Goal: Information Seeking & Learning: Learn about a topic

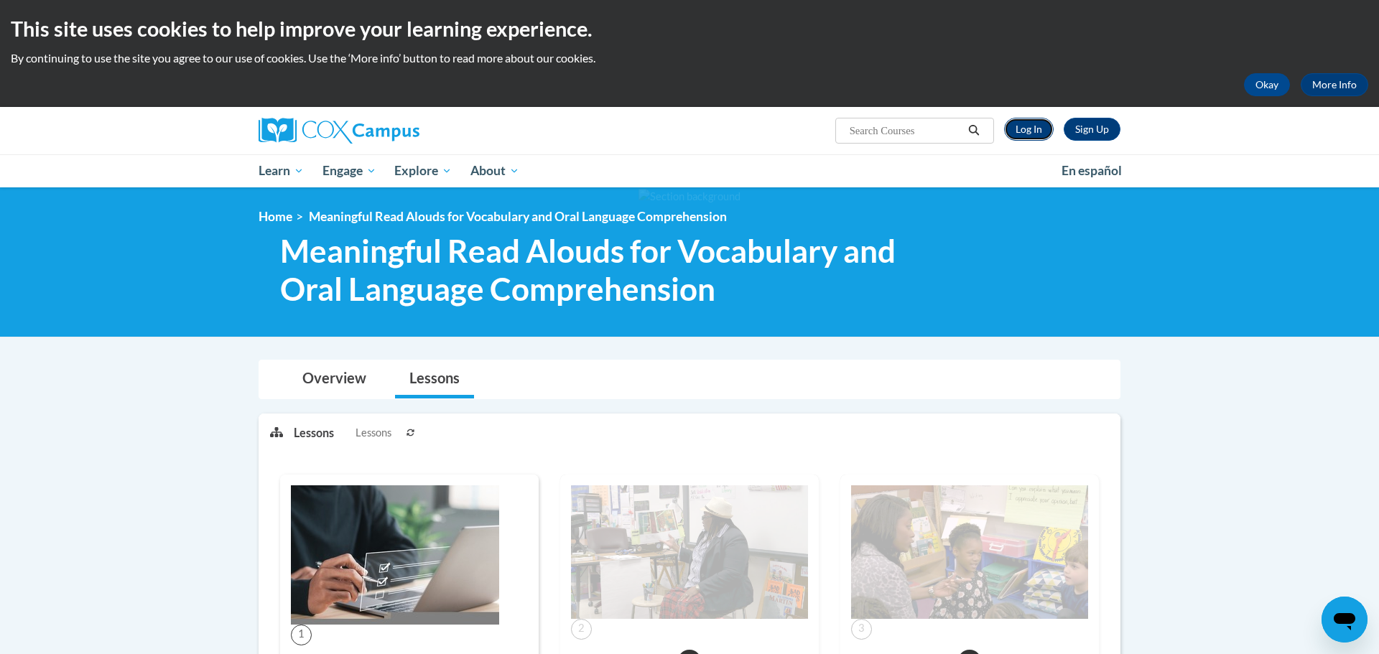
click at [1030, 129] on link "Log In" at bounding box center [1029, 129] width 50 height 23
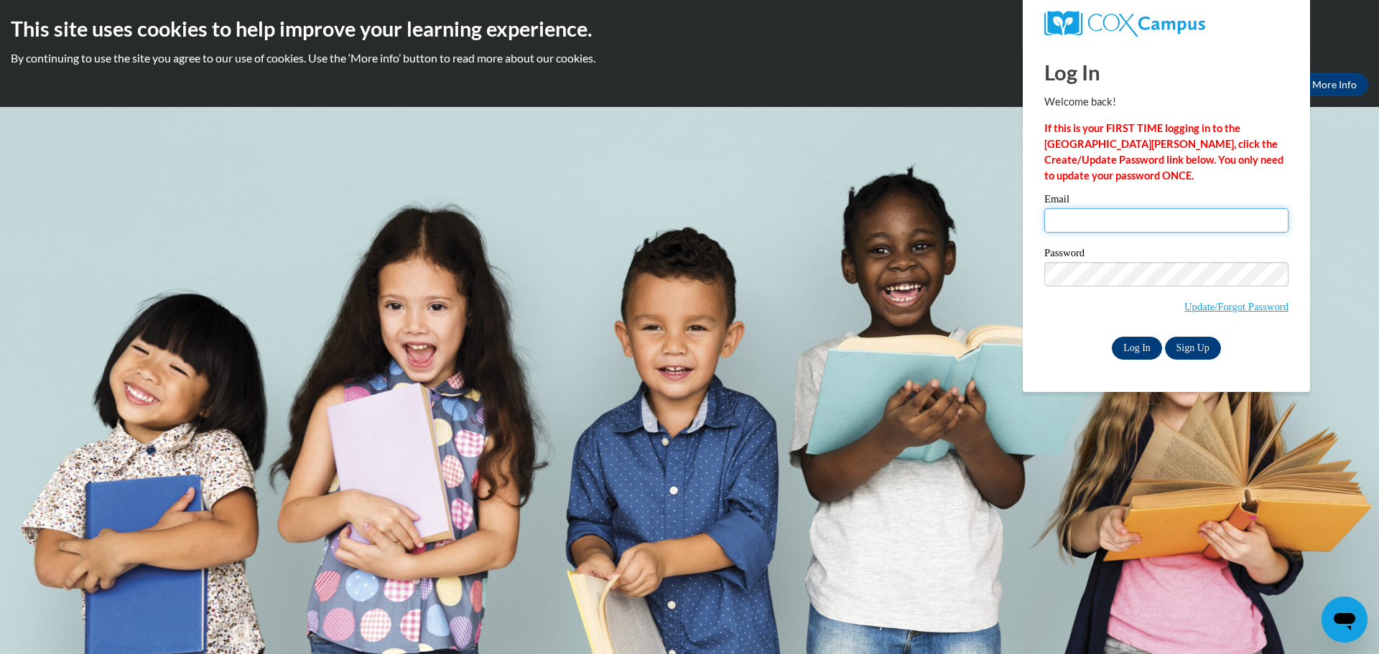
type input "[EMAIL_ADDRESS][DOMAIN_NAME]"
click at [1126, 352] on input "Log In" at bounding box center [1137, 348] width 50 height 23
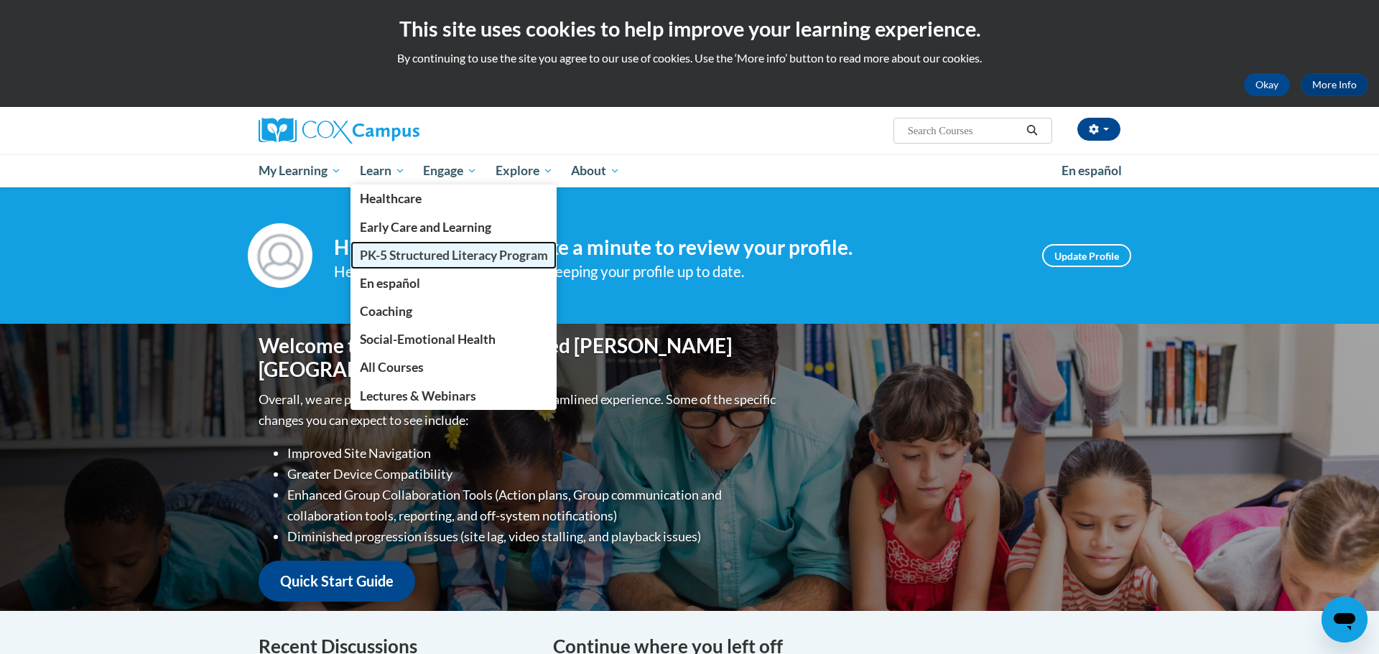
click at [387, 258] on span "PK-5 Structured Literacy Program" at bounding box center [454, 255] width 188 height 15
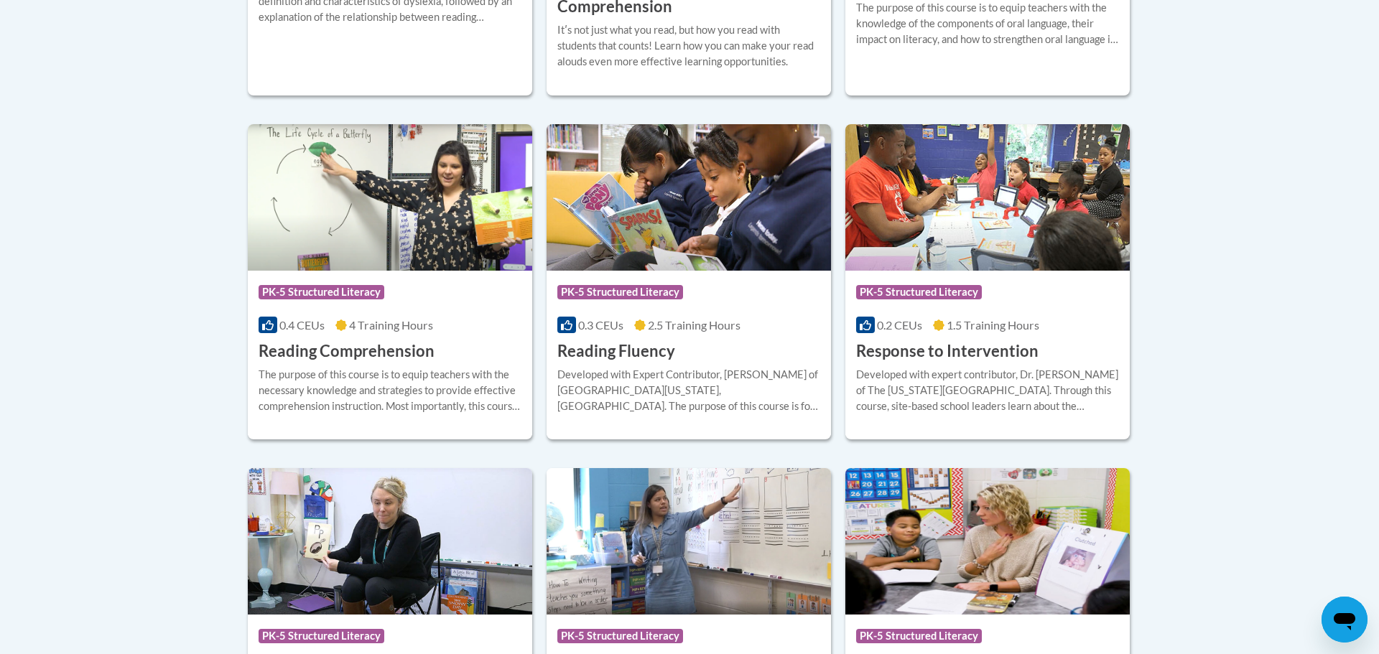
scroll to position [955, 0]
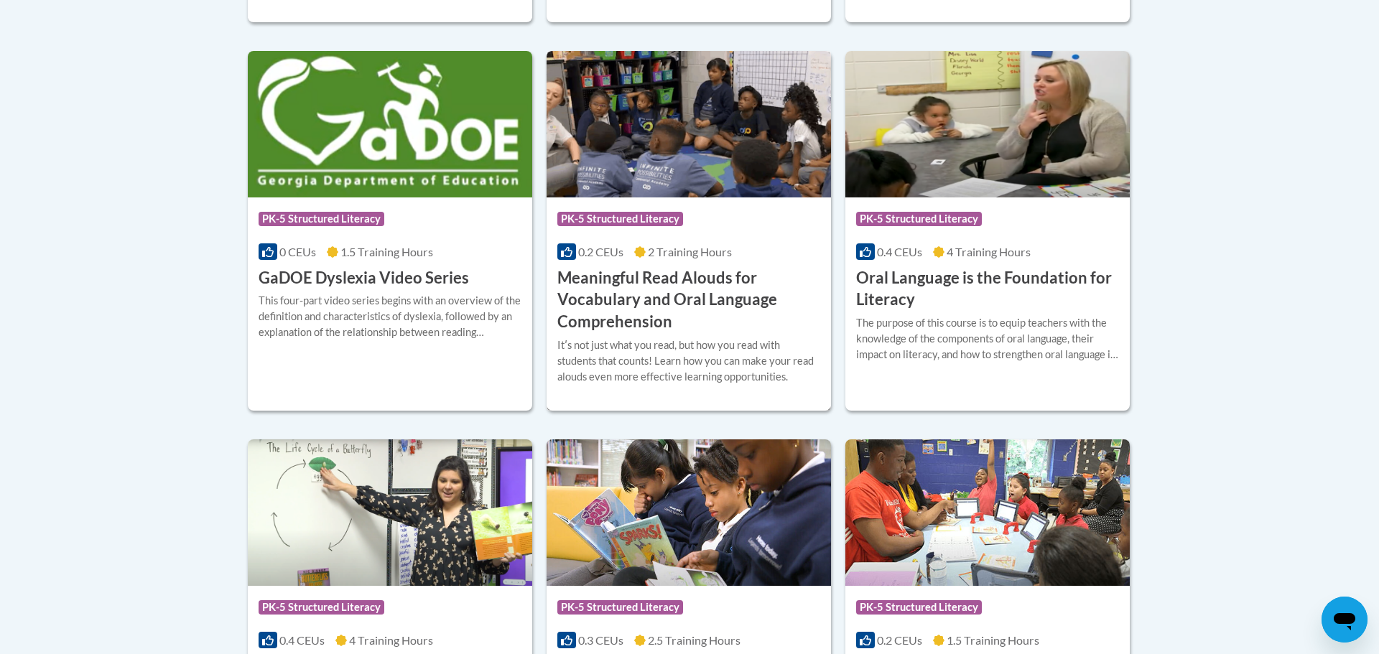
click at [666, 124] on img at bounding box center [689, 124] width 284 height 147
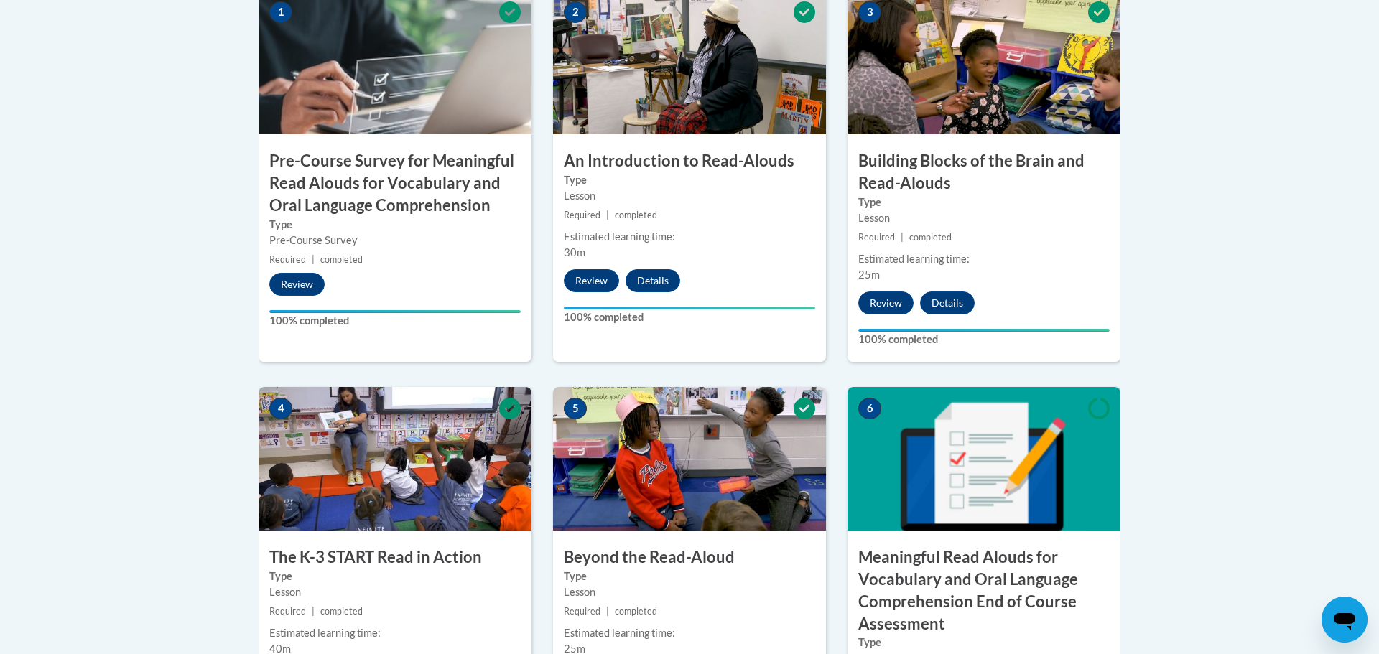
scroll to position [925, 0]
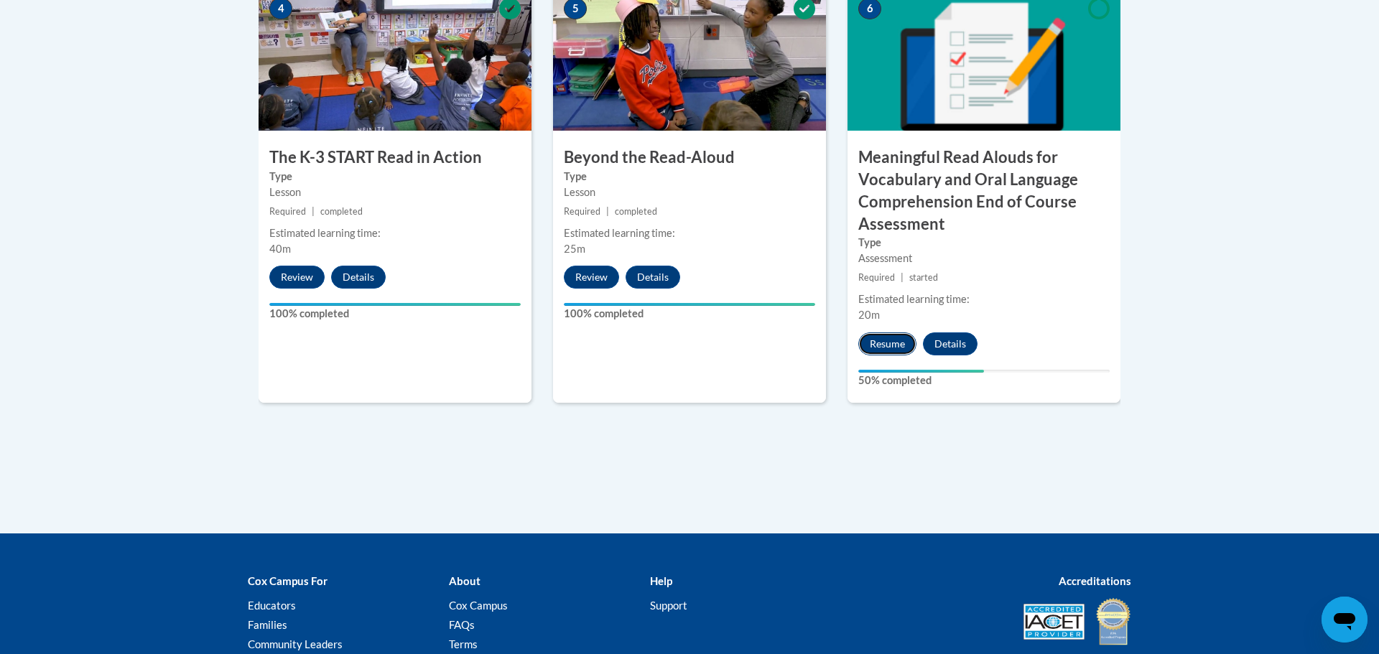
click at [895, 346] on button "Resume" at bounding box center [887, 344] width 58 height 23
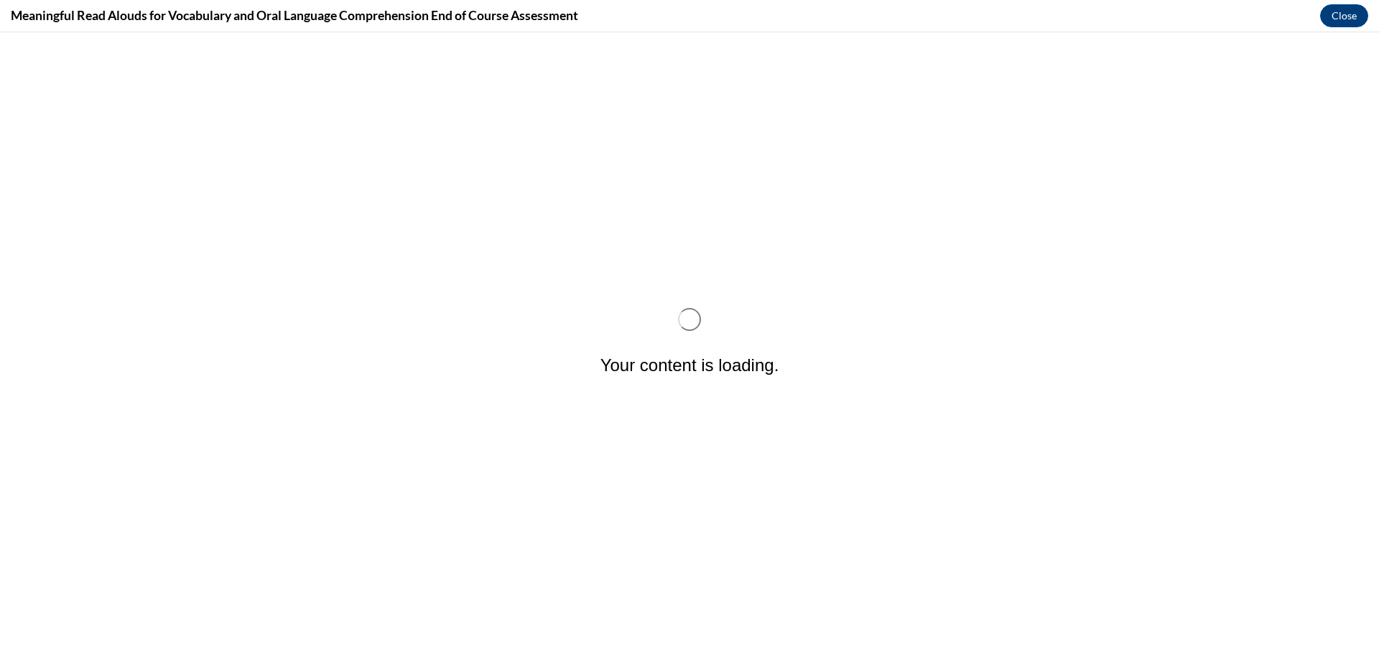
scroll to position [0, 0]
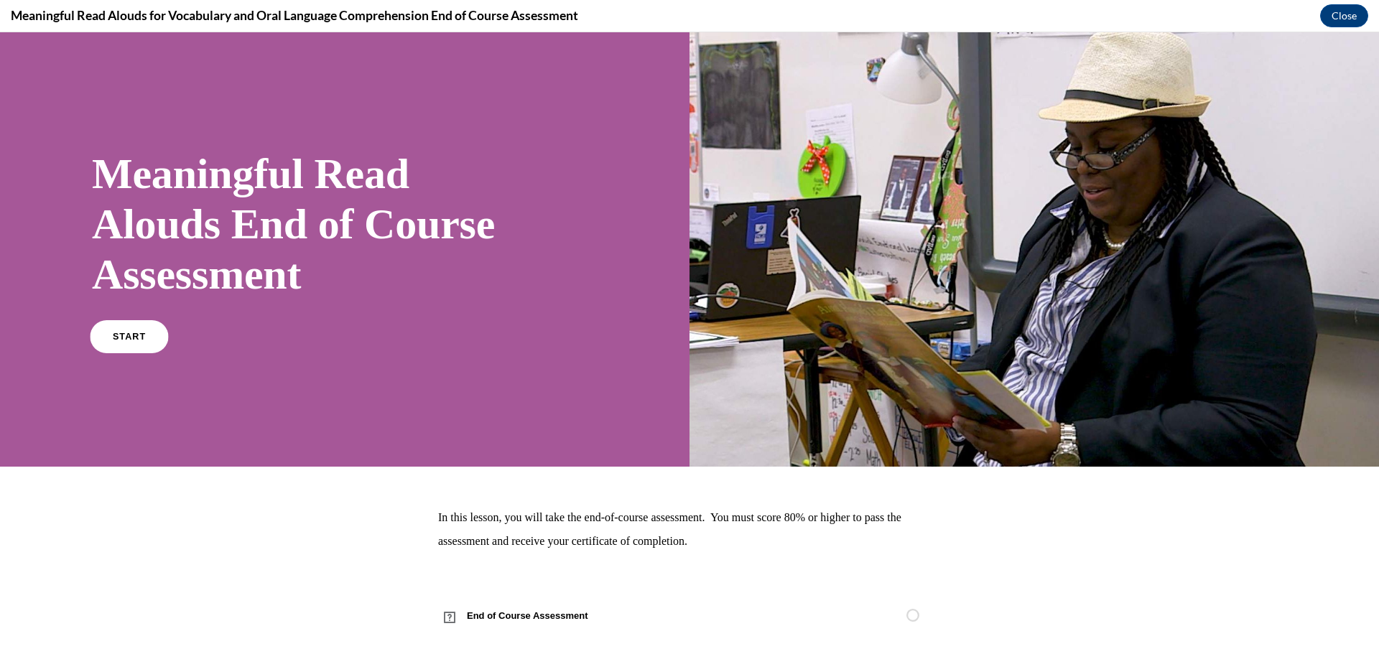
click at [145, 337] on link "START" at bounding box center [129, 336] width 78 height 33
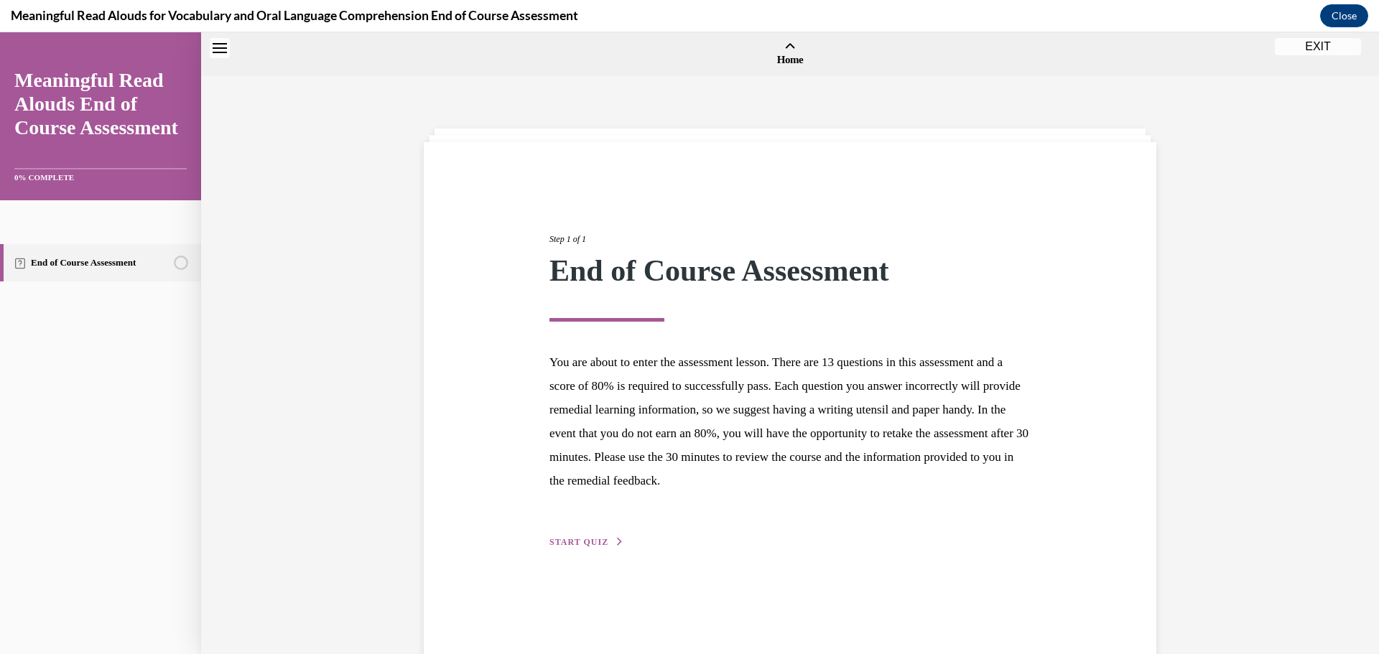
scroll to position [45, 0]
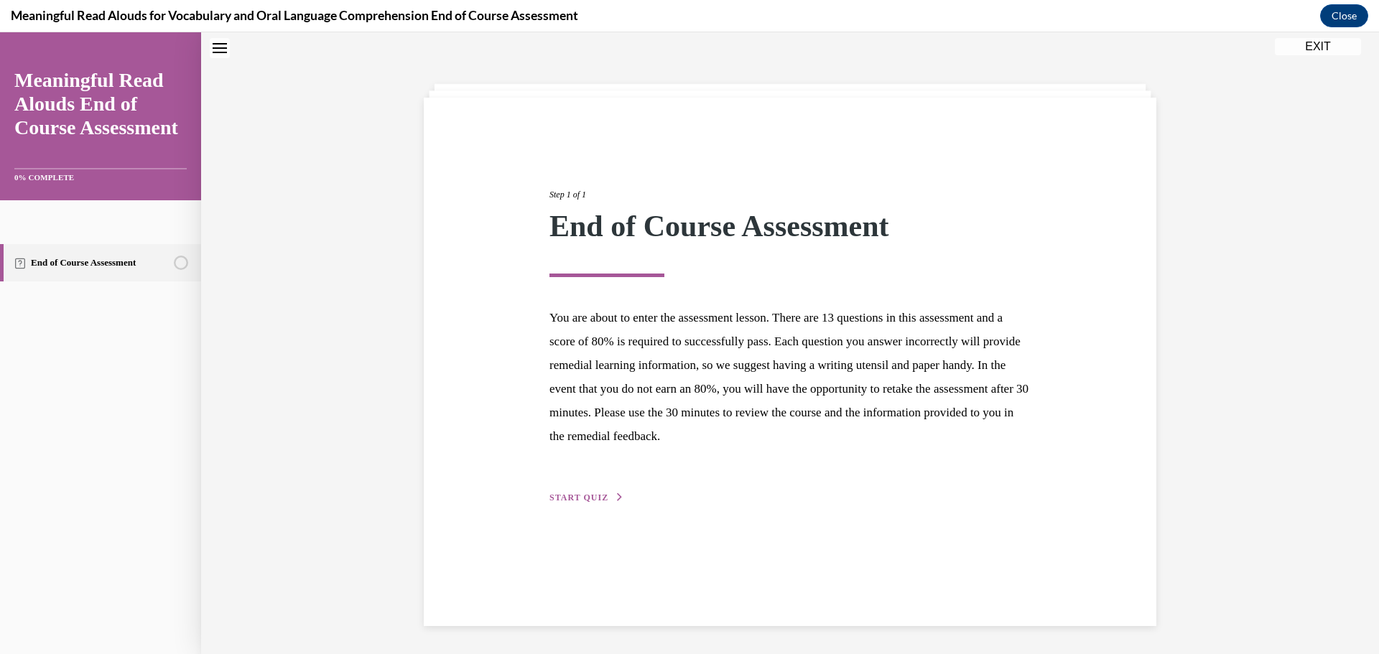
click at [558, 491] on button "START QUIZ" at bounding box center [587, 497] width 75 height 13
click at [0, 32] on div at bounding box center [0, 32] width 0 height 0
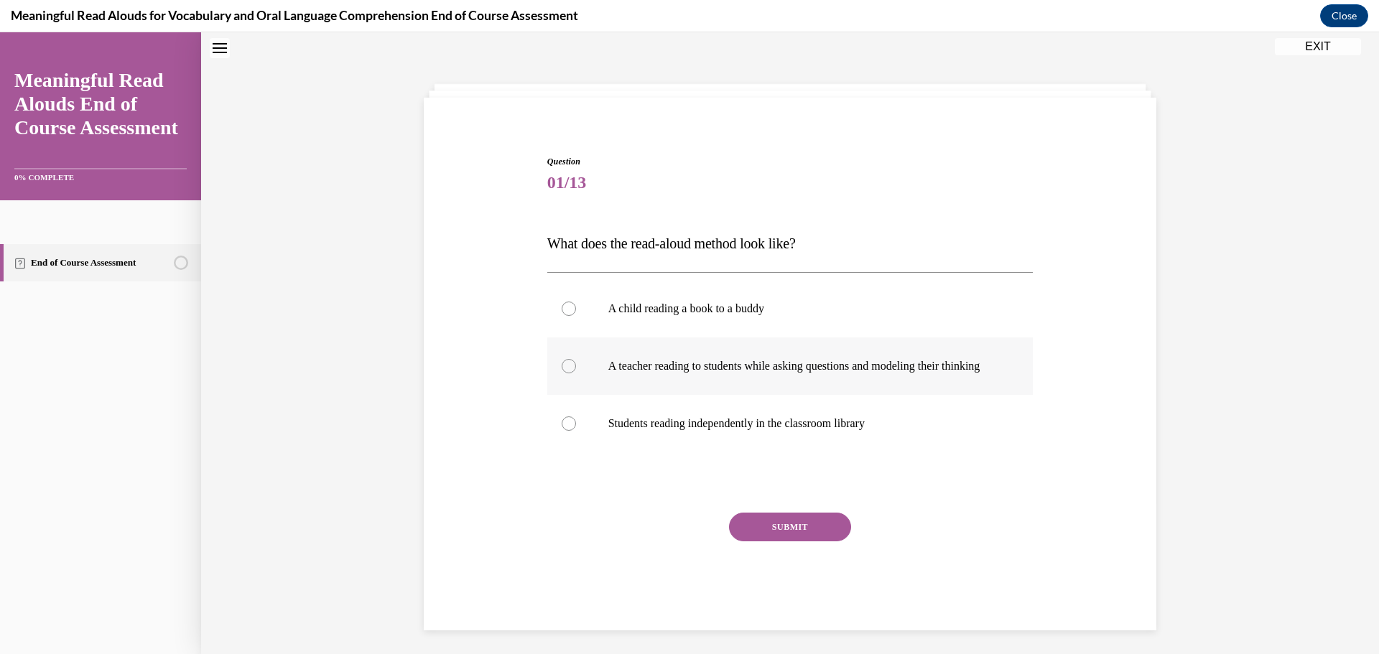
click at [642, 370] on p "A teacher reading to students while asking questions and modeling their thinking" at bounding box center [802, 366] width 389 height 14
click at [576, 370] on input "A teacher reading to students while asking questions and modeling their thinking" at bounding box center [569, 366] width 14 height 14
radio input "true"
click at [781, 542] on button "SUBMIT" at bounding box center [790, 527] width 122 height 29
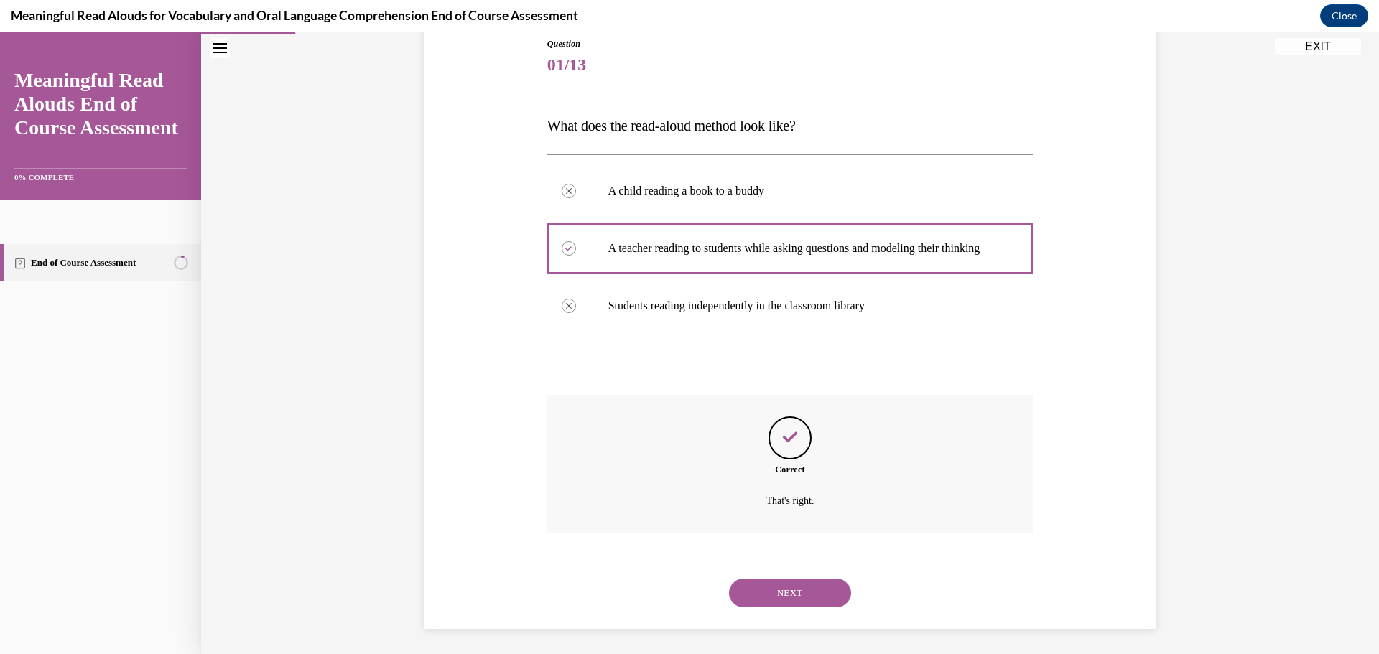
scroll to position [180, 0]
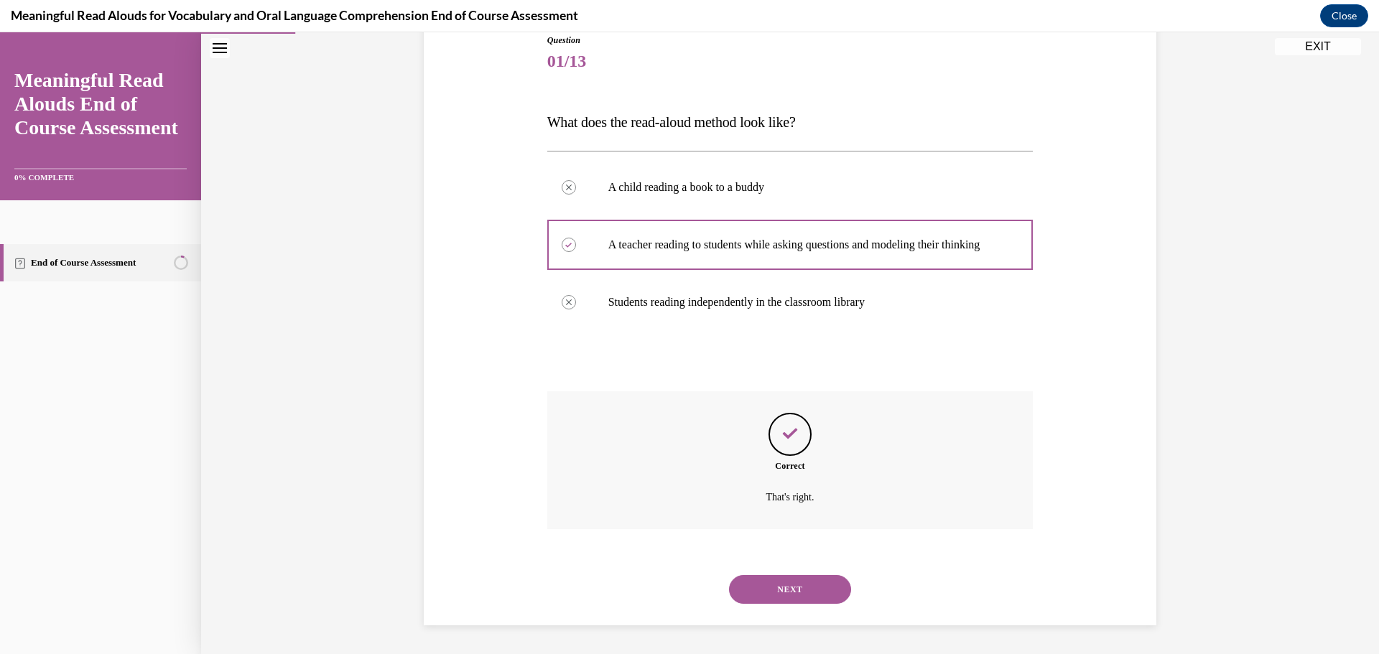
click at [815, 578] on button "NEXT" at bounding box center [790, 589] width 122 height 29
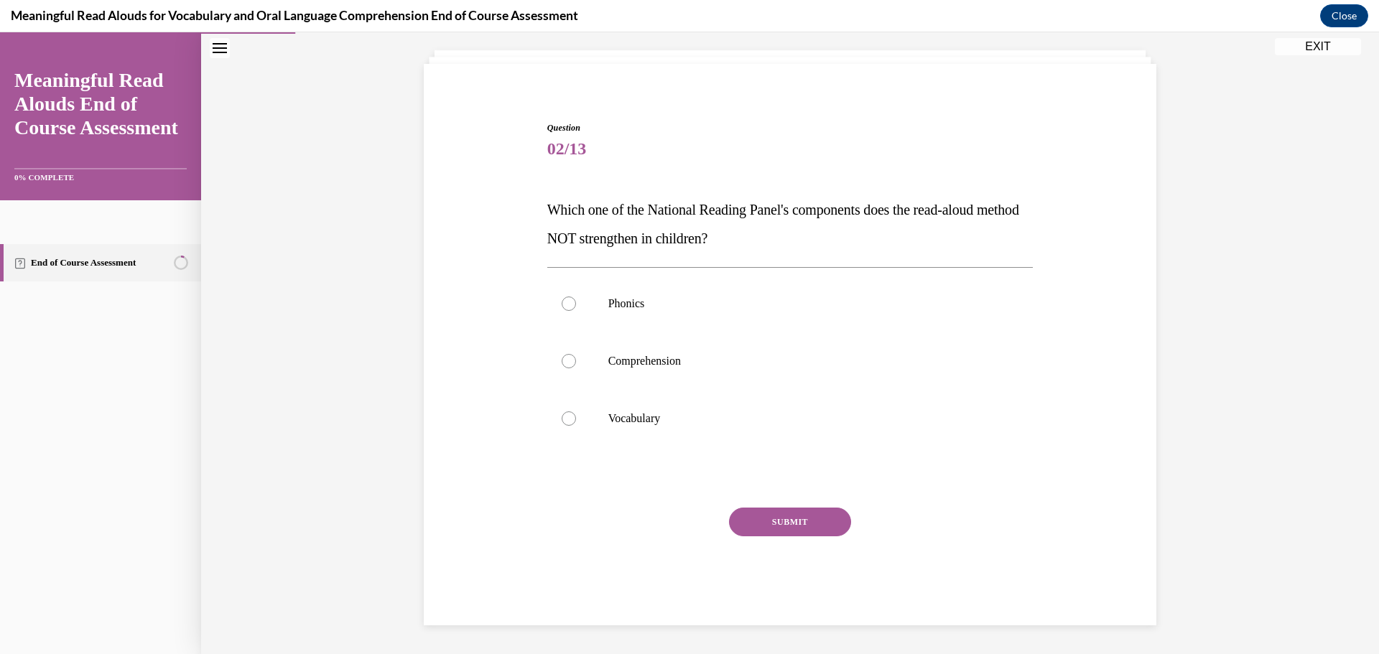
scroll to position [78, 0]
click at [606, 316] on label "Phonics" at bounding box center [790, 303] width 486 height 57
click at [576, 311] on input "Phonics" at bounding box center [569, 304] width 14 height 14
radio input "true"
click at [786, 524] on button "SUBMIT" at bounding box center [790, 522] width 122 height 29
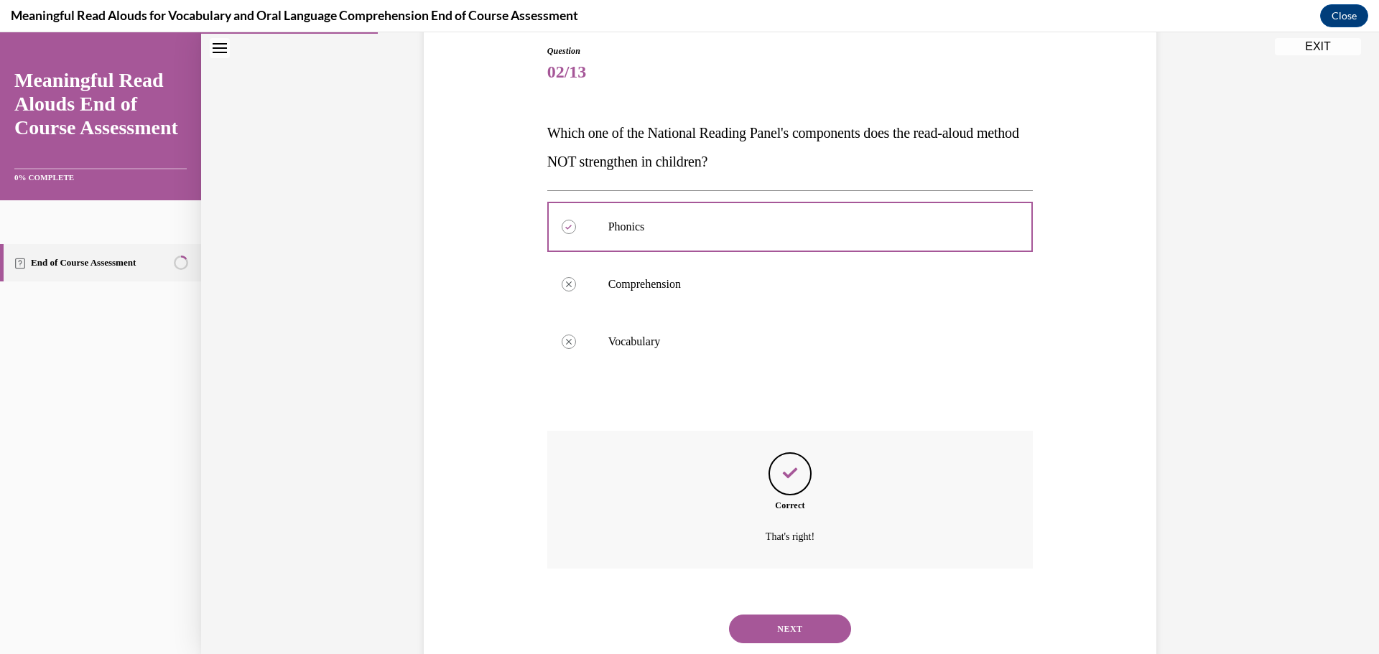
scroll to position [146, 0]
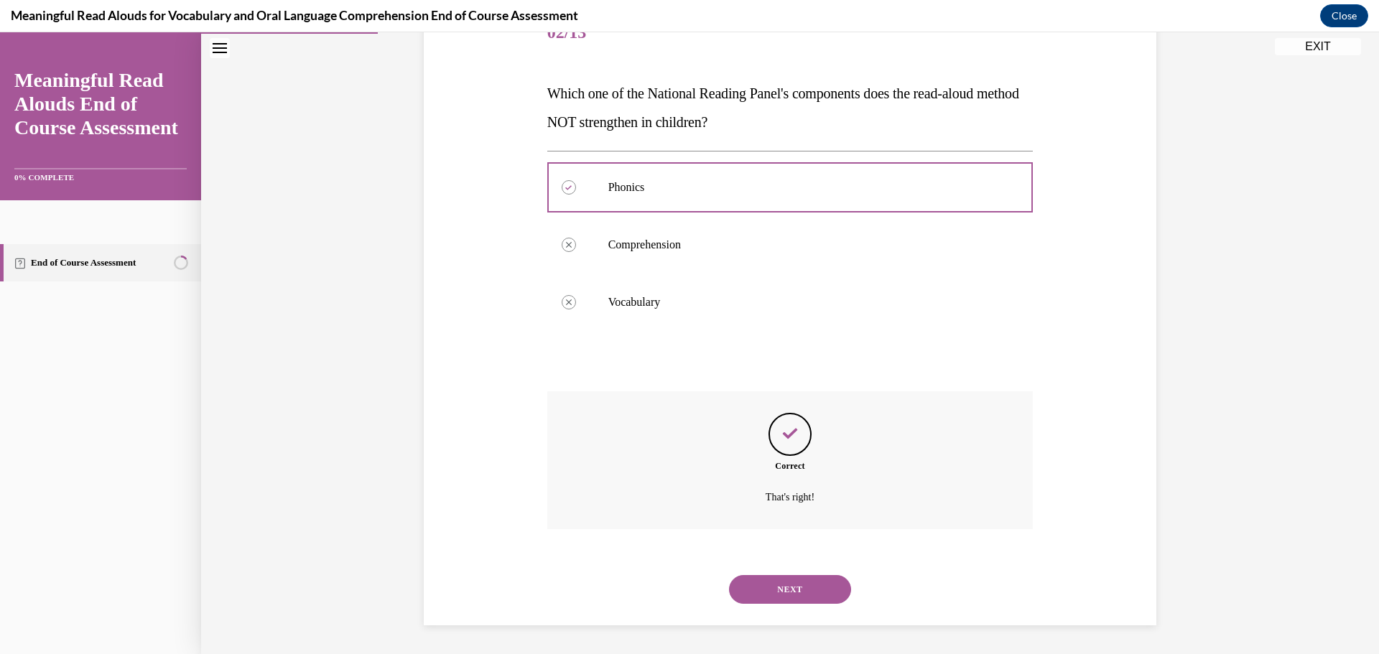
click at [813, 608] on div "NEXT" at bounding box center [790, 589] width 486 height 57
click at [820, 593] on button "NEXT" at bounding box center [790, 589] width 122 height 29
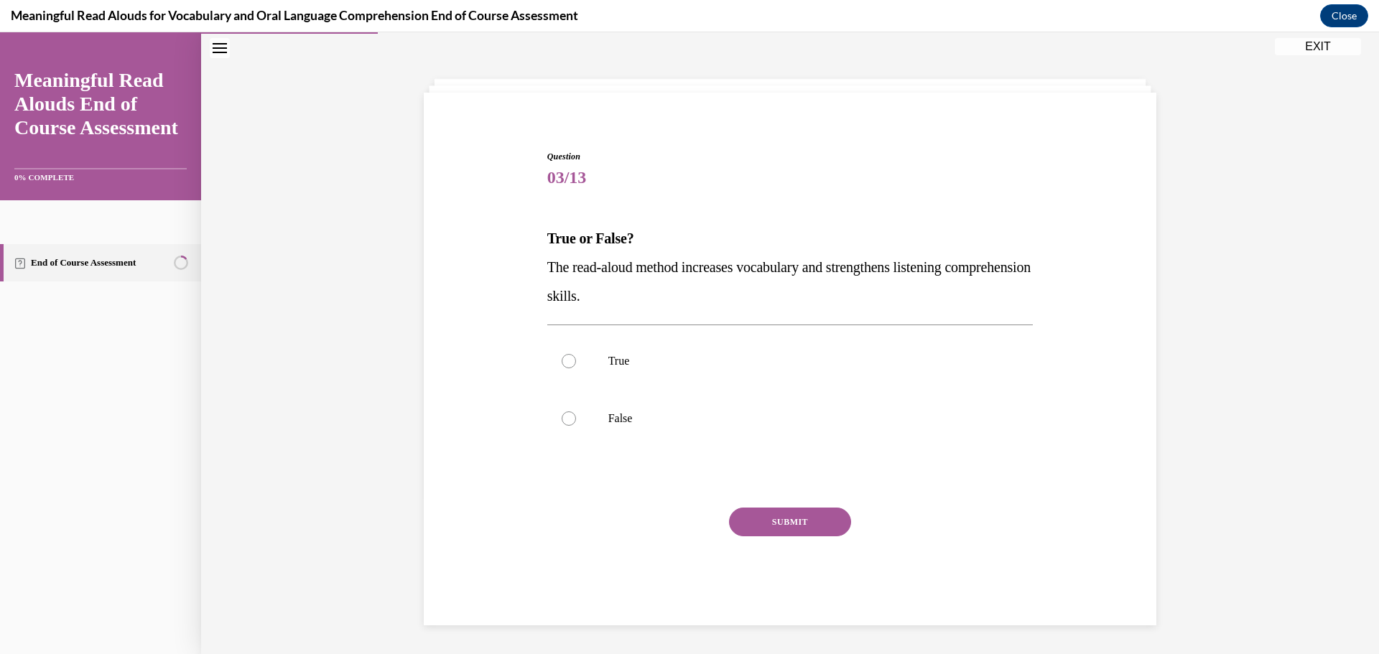
scroll to position [50, 0]
click at [621, 362] on p "True" at bounding box center [802, 361] width 389 height 14
click at [576, 362] on input "True" at bounding box center [569, 361] width 14 height 14
radio input "true"
click at [780, 514] on button "SUBMIT" at bounding box center [790, 522] width 122 height 29
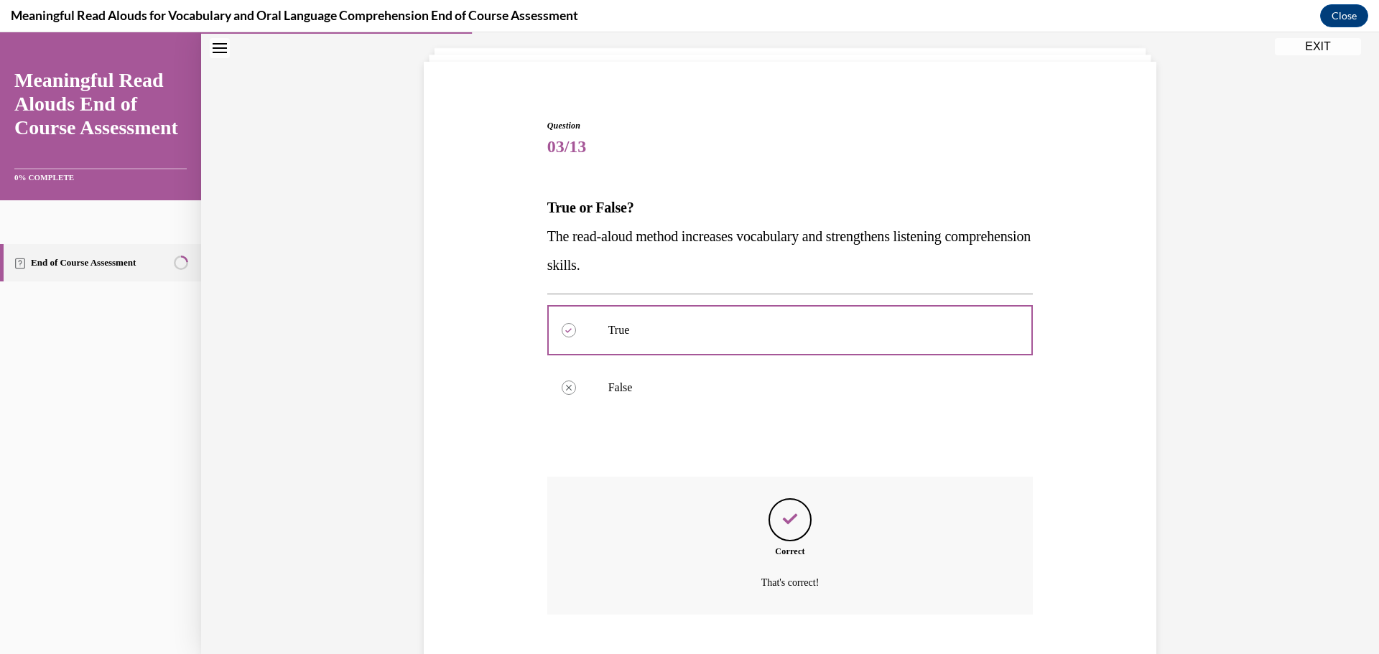
scroll to position [75, 0]
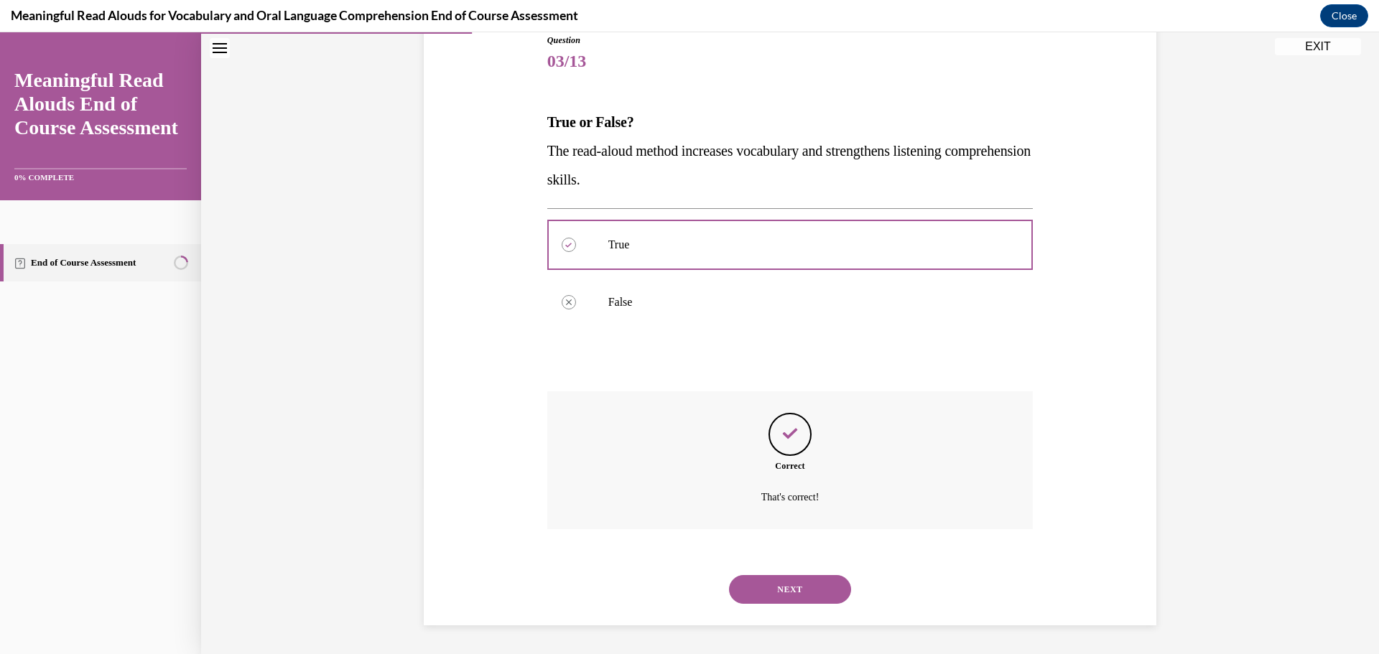
click at [787, 572] on div "NEXT" at bounding box center [790, 589] width 486 height 57
click at [780, 591] on button "NEXT" at bounding box center [790, 589] width 122 height 29
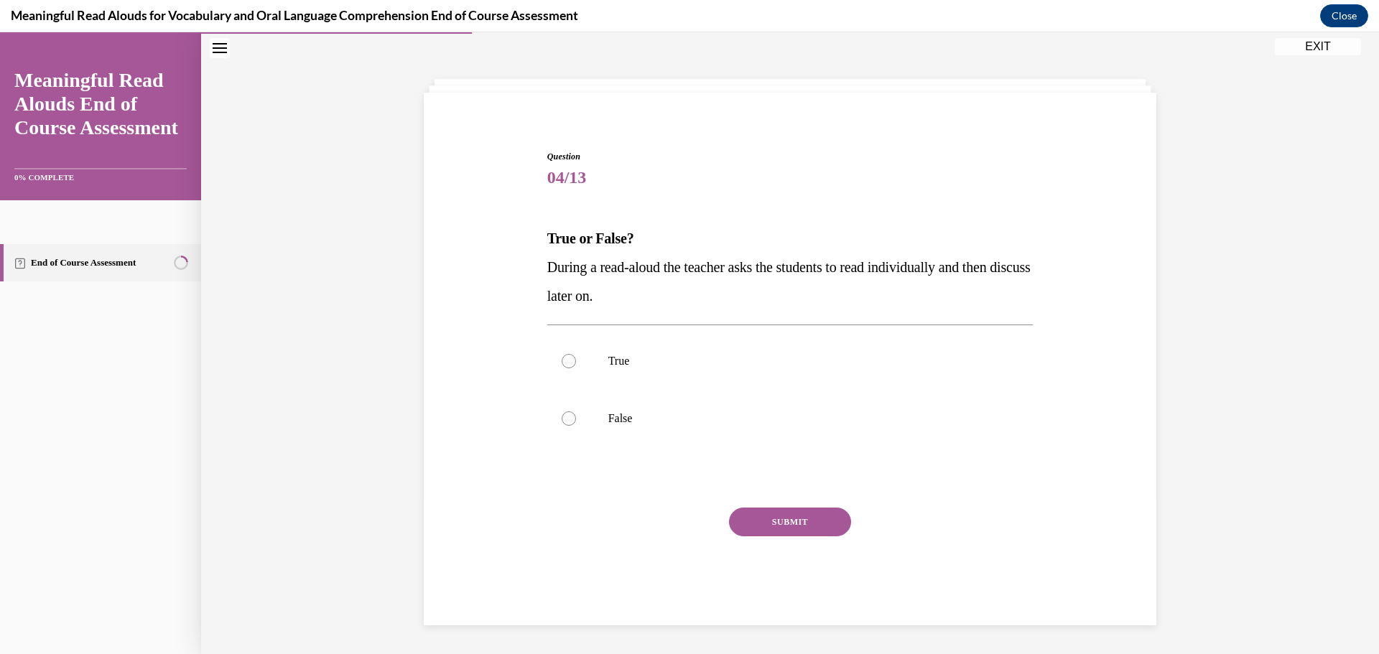
scroll to position [50, 0]
click at [624, 403] on label "False" at bounding box center [790, 418] width 486 height 57
click at [576, 412] on input "False" at bounding box center [569, 419] width 14 height 14
radio input "true"
click at [760, 529] on button "SUBMIT" at bounding box center [790, 522] width 122 height 29
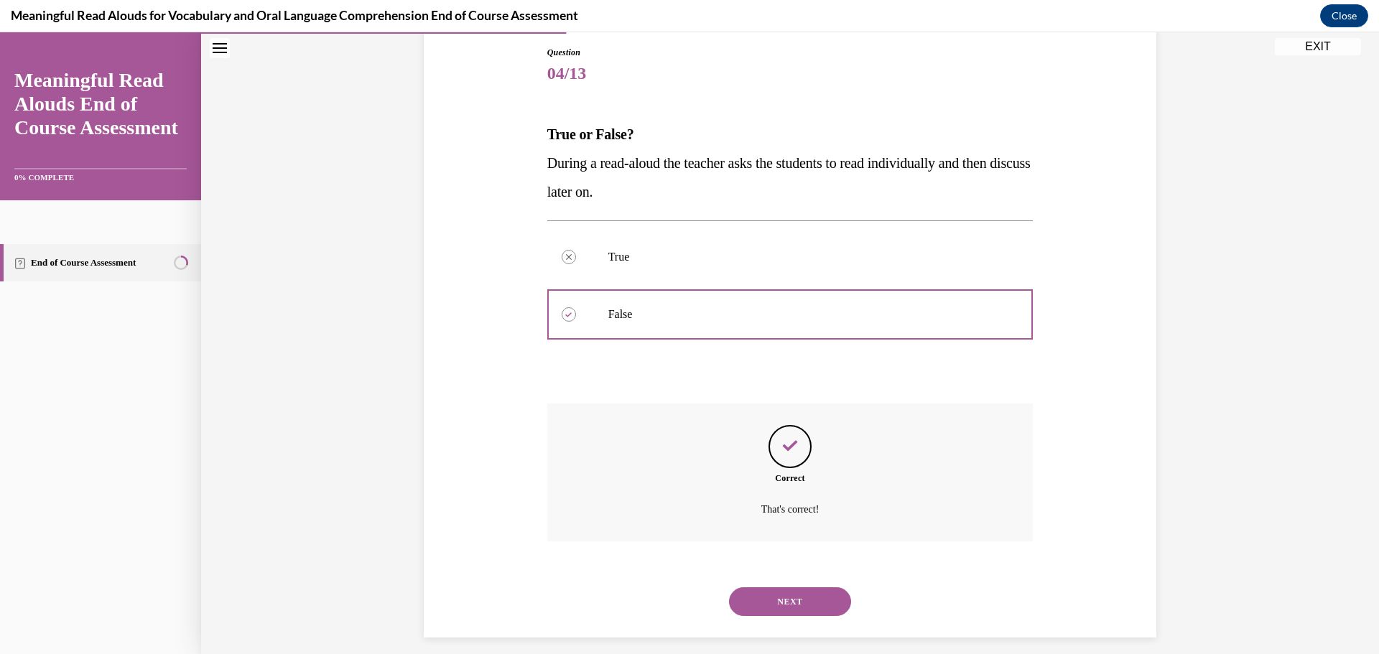
scroll to position [166, 0]
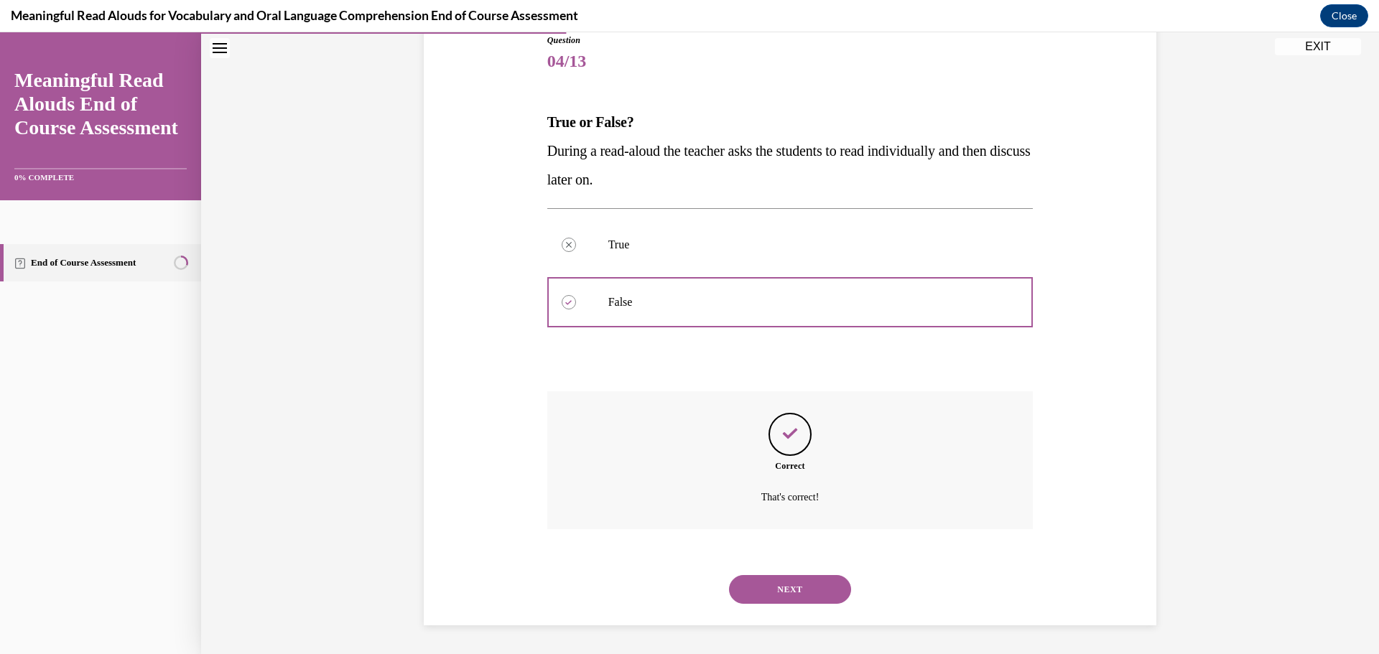
click at [806, 604] on div "NEXT" at bounding box center [790, 589] width 486 height 57
click at [807, 594] on button "NEXT" at bounding box center [790, 589] width 122 height 29
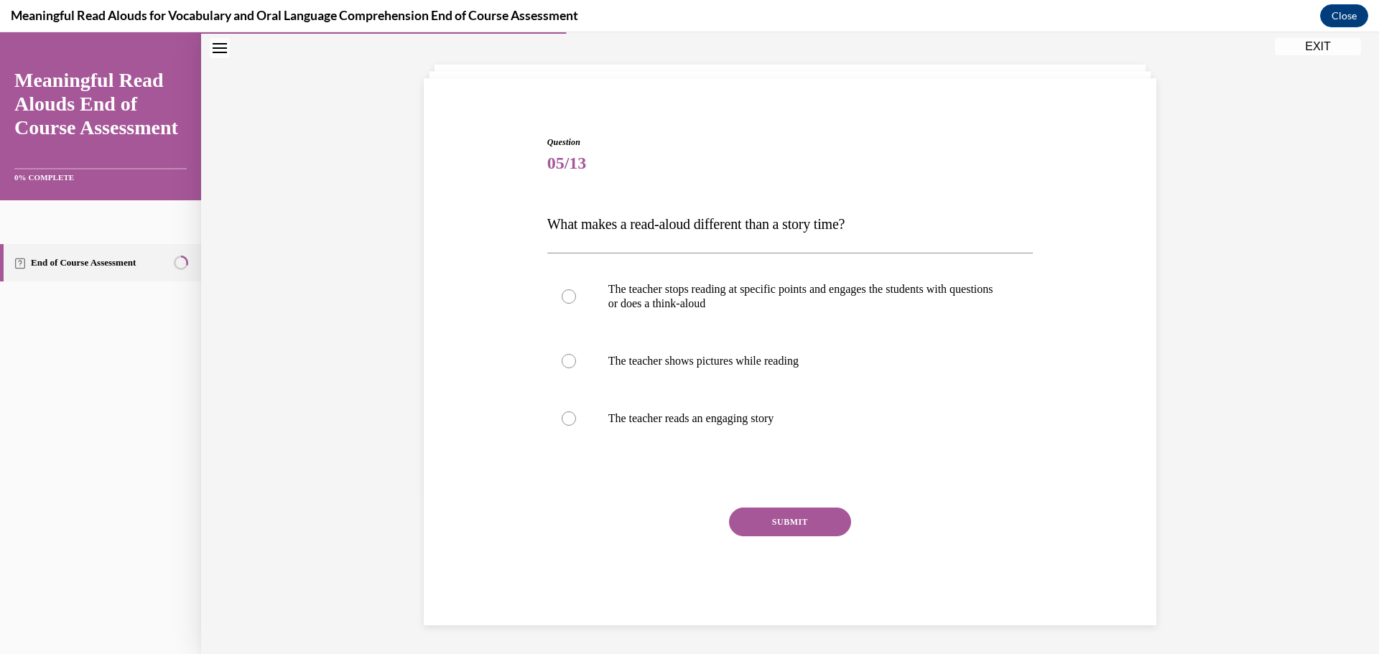
scroll to position [64, 0]
click at [721, 304] on p "The teacher stops reading at specific points and engages the students with ques…" at bounding box center [802, 296] width 389 height 29
click at [576, 304] on input "The teacher stops reading at specific points and engages the students with ques…" at bounding box center [569, 297] width 14 height 14
radio input "true"
click at [802, 524] on button "SUBMIT" at bounding box center [790, 522] width 122 height 29
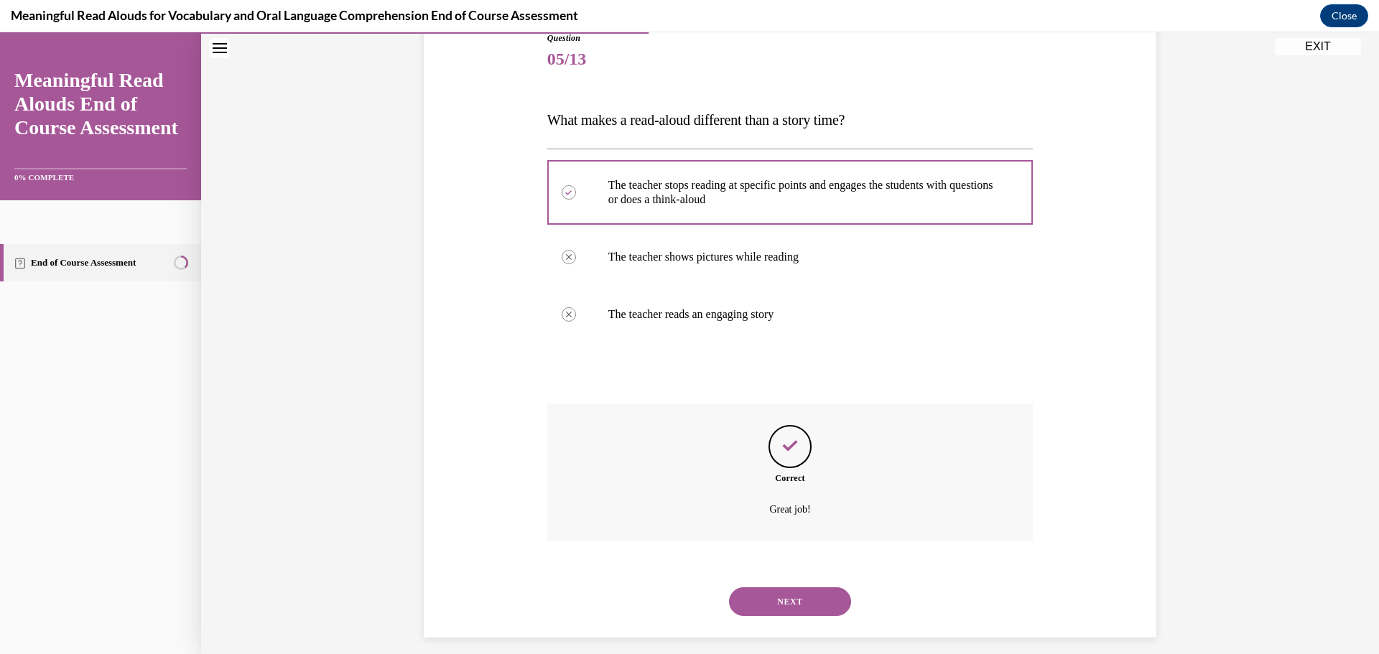
scroll to position [180, 0]
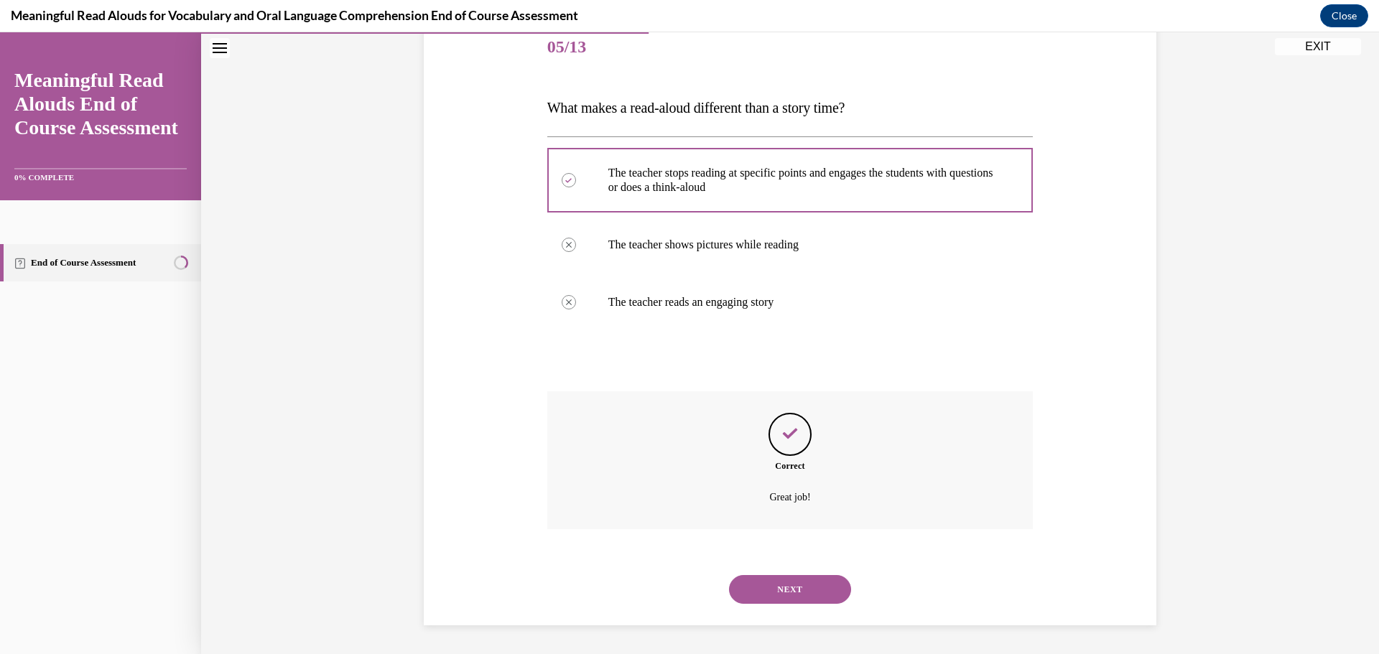
click at [809, 576] on button "NEXT" at bounding box center [790, 589] width 122 height 29
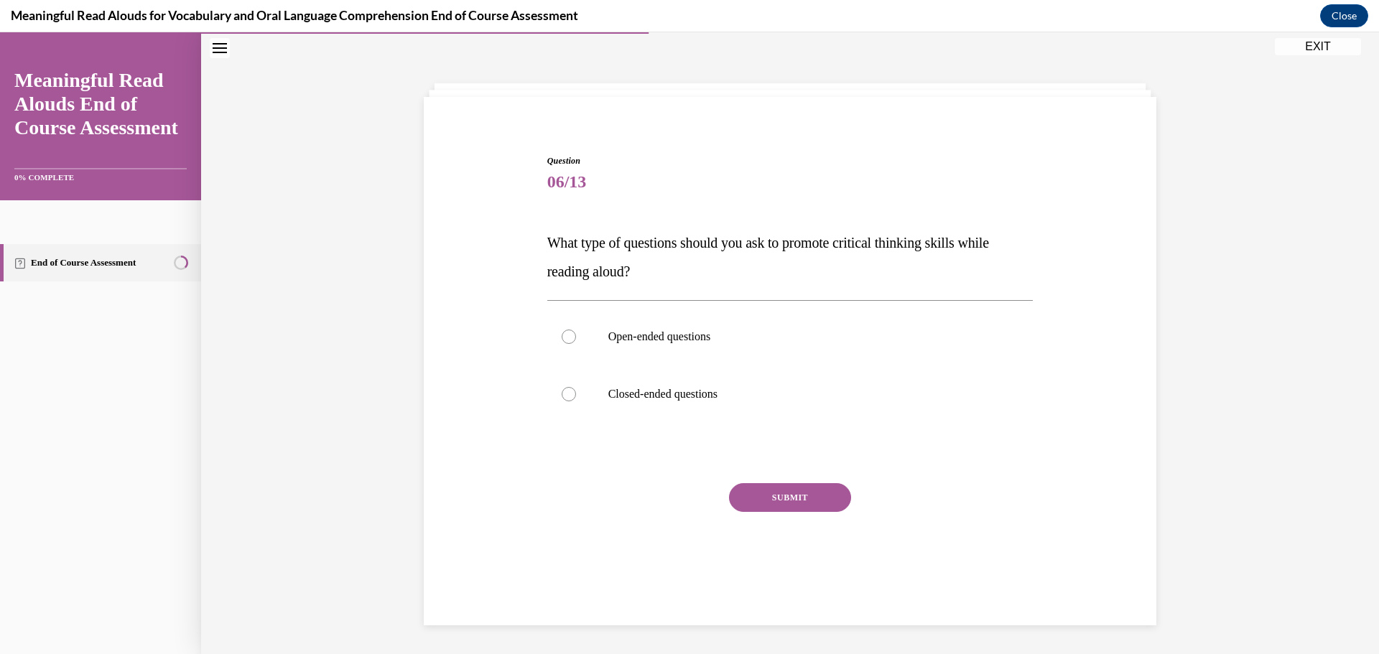
scroll to position [45, 0]
click at [707, 344] on label "Open-ended questions" at bounding box center [790, 336] width 486 height 57
click at [576, 344] on input "Open-ended questions" at bounding box center [569, 337] width 14 height 14
radio input "true"
click at [820, 501] on button "SUBMIT" at bounding box center [790, 497] width 122 height 29
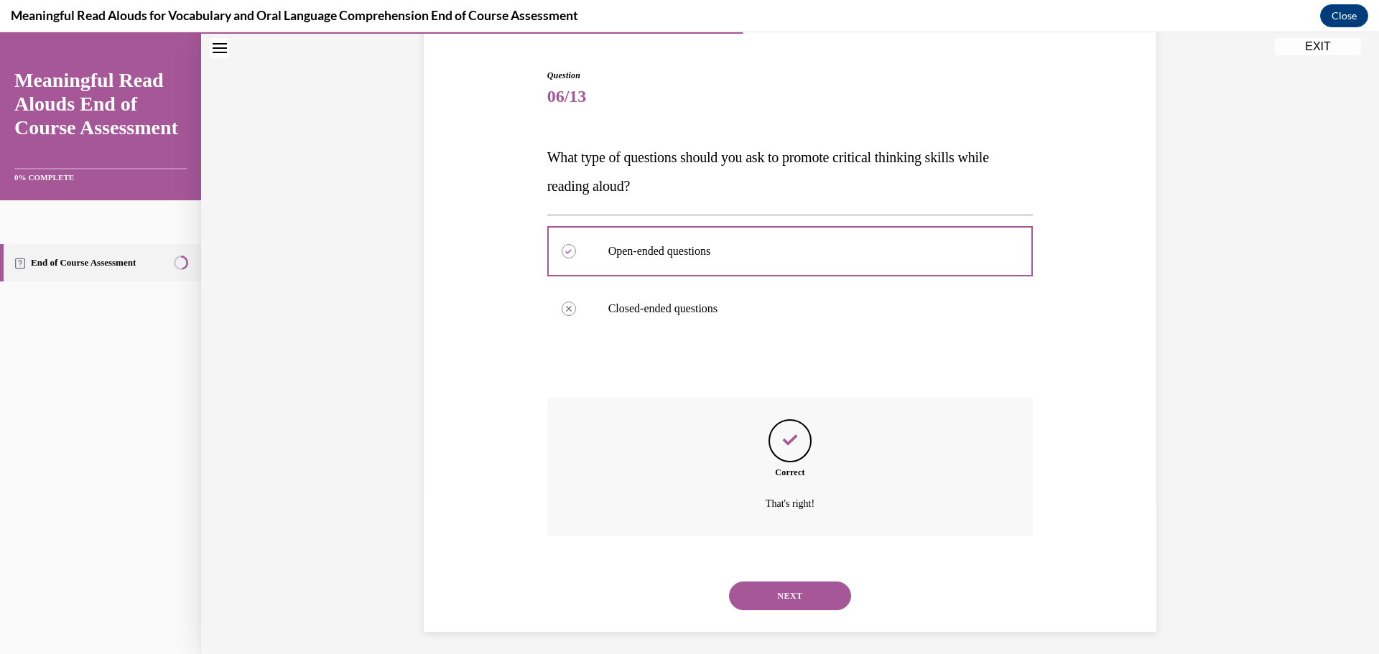
scroll to position [137, 0]
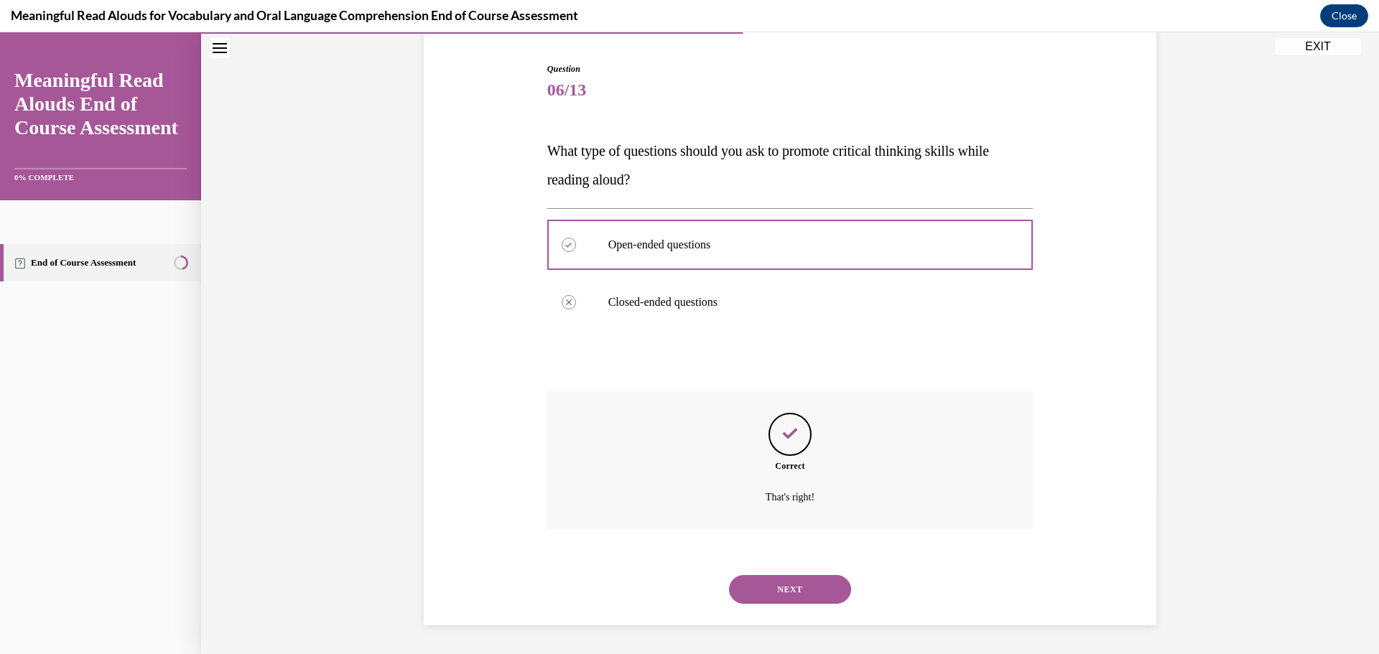
click at [779, 596] on button "NEXT" at bounding box center [790, 589] width 122 height 29
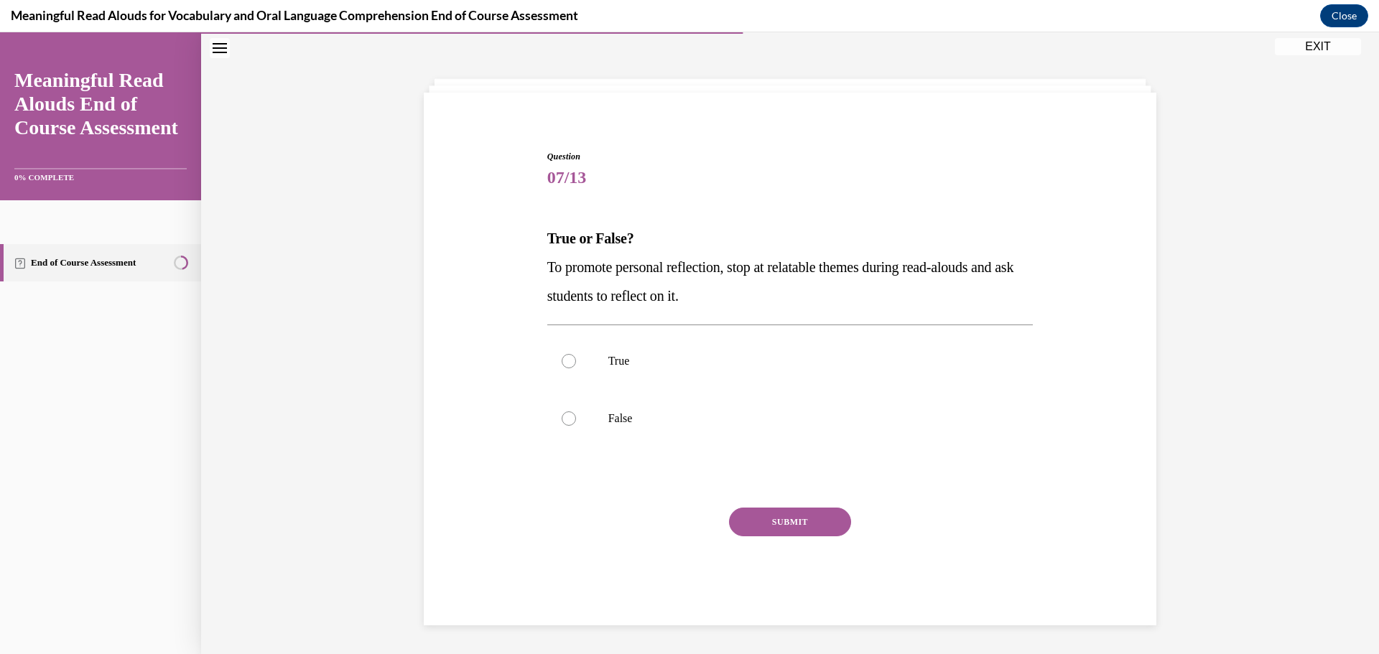
scroll to position [50, 0]
click at [617, 366] on p "True" at bounding box center [802, 361] width 389 height 14
click at [576, 366] on input "True" at bounding box center [569, 361] width 14 height 14
radio input "true"
click at [785, 530] on button "SUBMIT" at bounding box center [790, 522] width 122 height 29
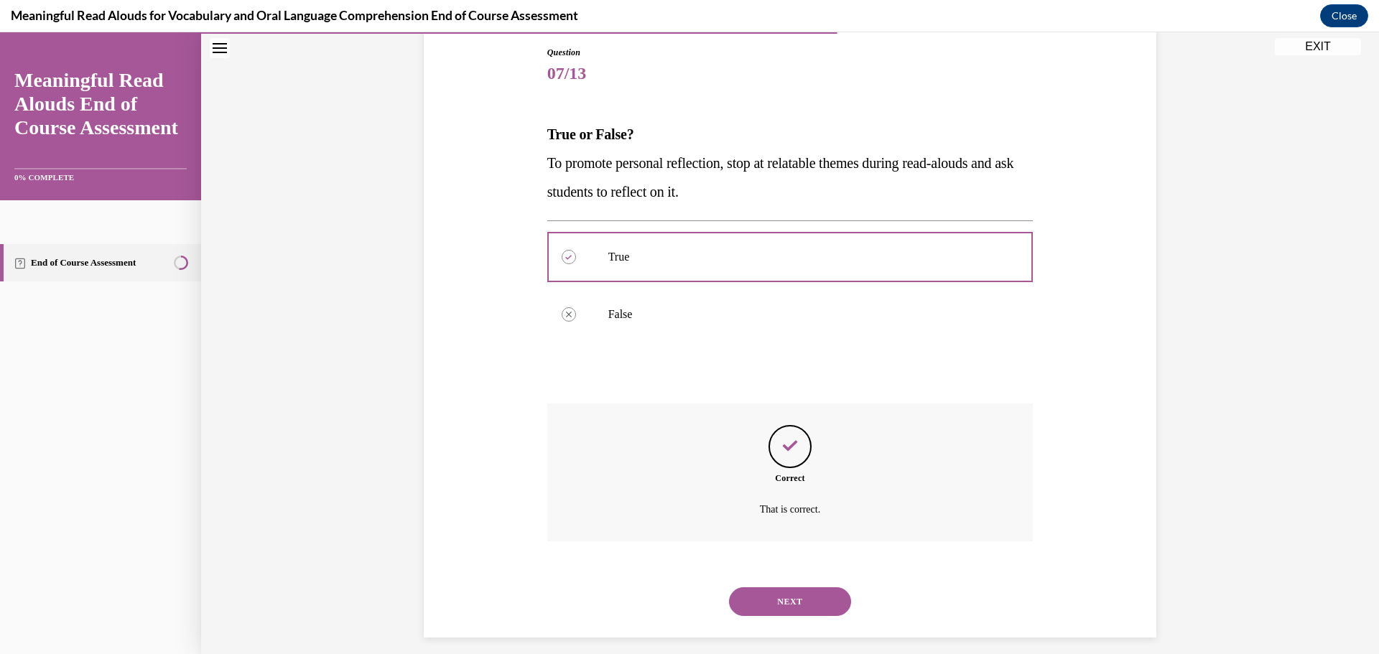
scroll to position [166, 0]
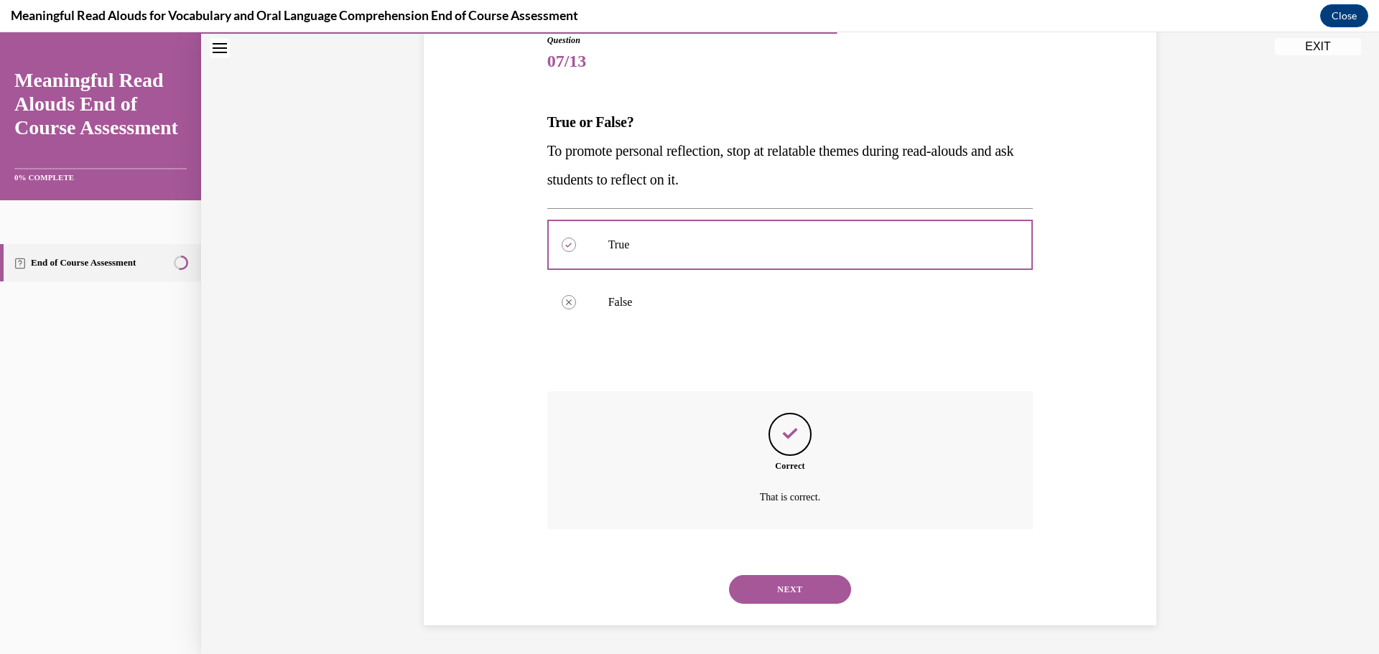
click at [802, 579] on button "NEXT" at bounding box center [790, 589] width 122 height 29
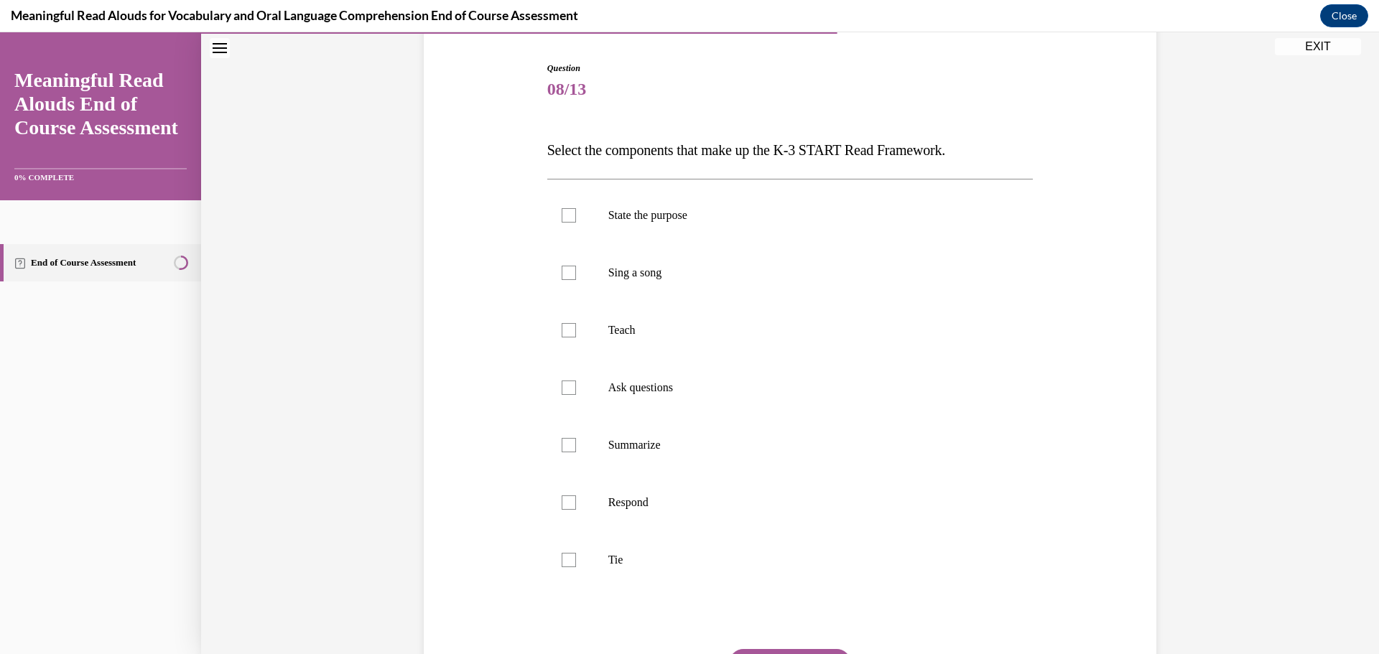
scroll to position [137, 0]
click at [565, 217] on div at bounding box center [569, 216] width 14 height 14
click at [565, 217] on input "State the purpose" at bounding box center [569, 216] width 14 height 14
checkbox input "true"
click at [600, 565] on label "Tie" at bounding box center [790, 560] width 486 height 57
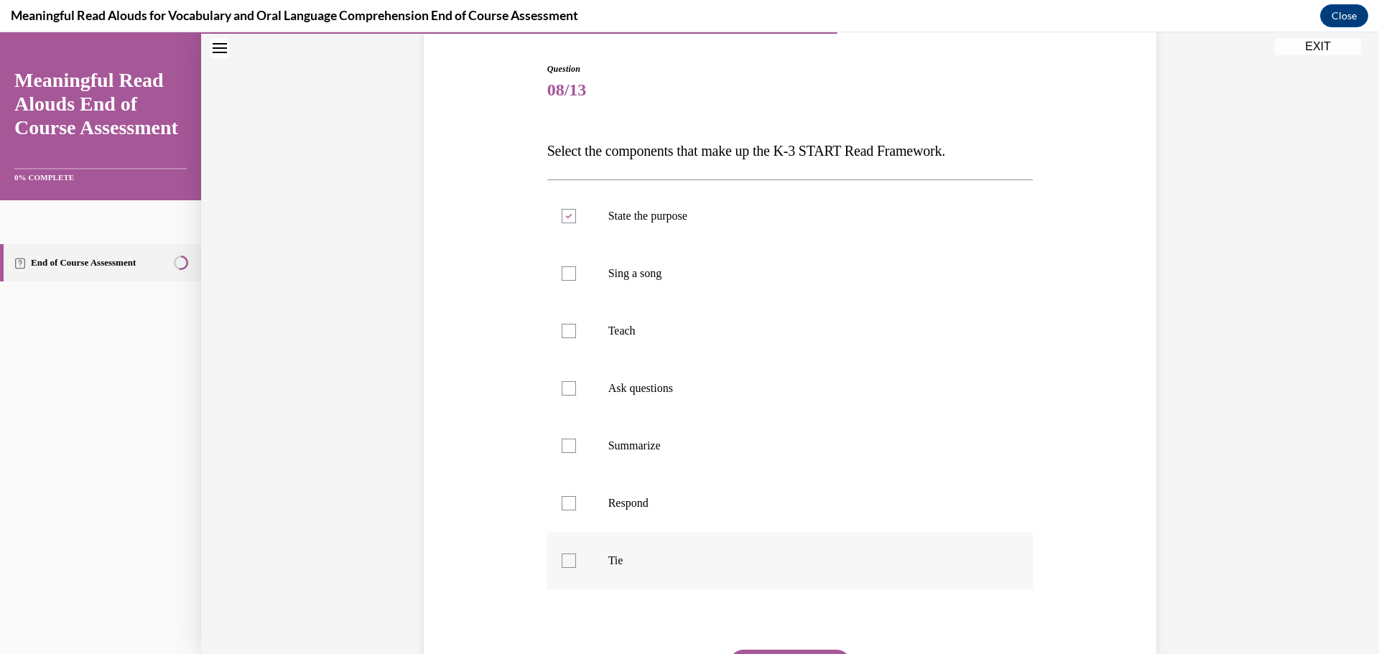
click at [576, 565] on input "Tie" at bounding box center [569, 561] width 14 height 14
checkbox input "true"
click at [560, 391] on label "Ask questions" at bounding box center [790, 388] width 486 height 57
click at [562, 391] on input "Ask questions" at bounding box center [569, 388] width 14 height 14
checkbox input "true"
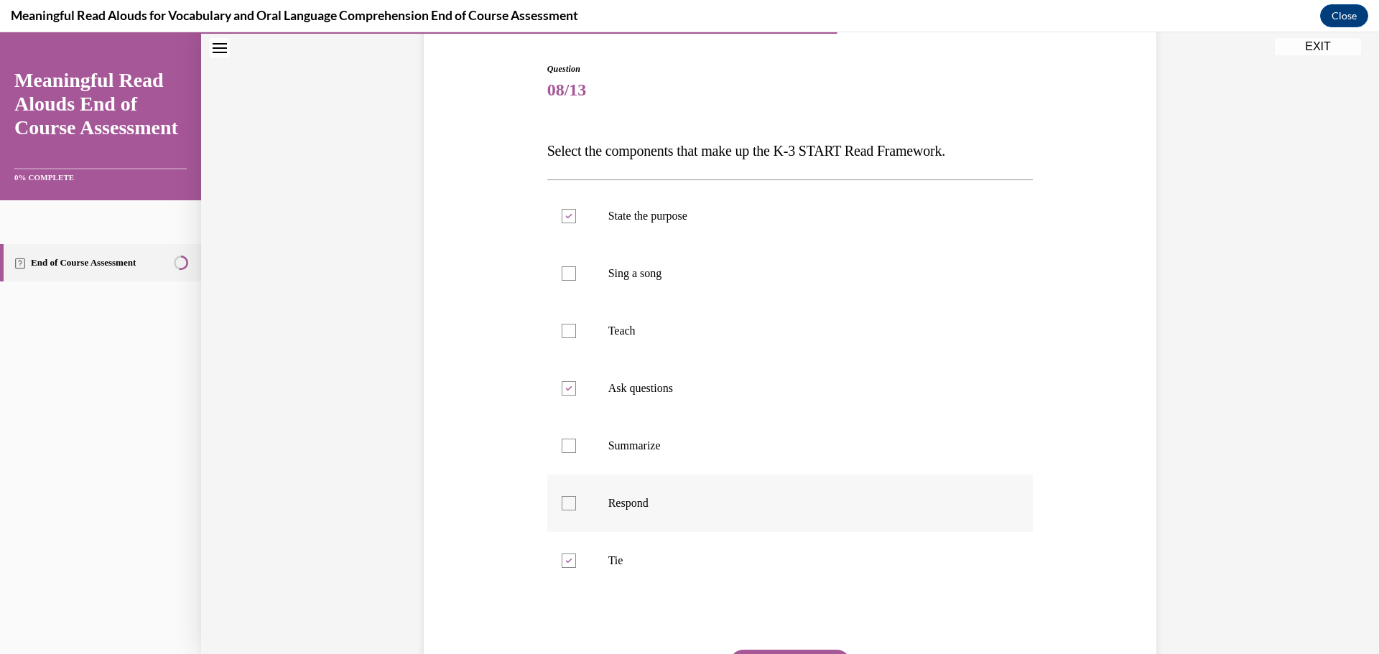
click at [568, 507] on div at bounding box center [569, 503] width 14 height 14
click at [568, 507] on input "Respond" at bounding box center [569, 503] width 14 height 14
checkbox input "true"
click at [566, 333] on div at bounding box center [569, 331] width 14 height 14
click at [566, 333] on input "Teach" at bounding box center [569, 331] width 14 height 14
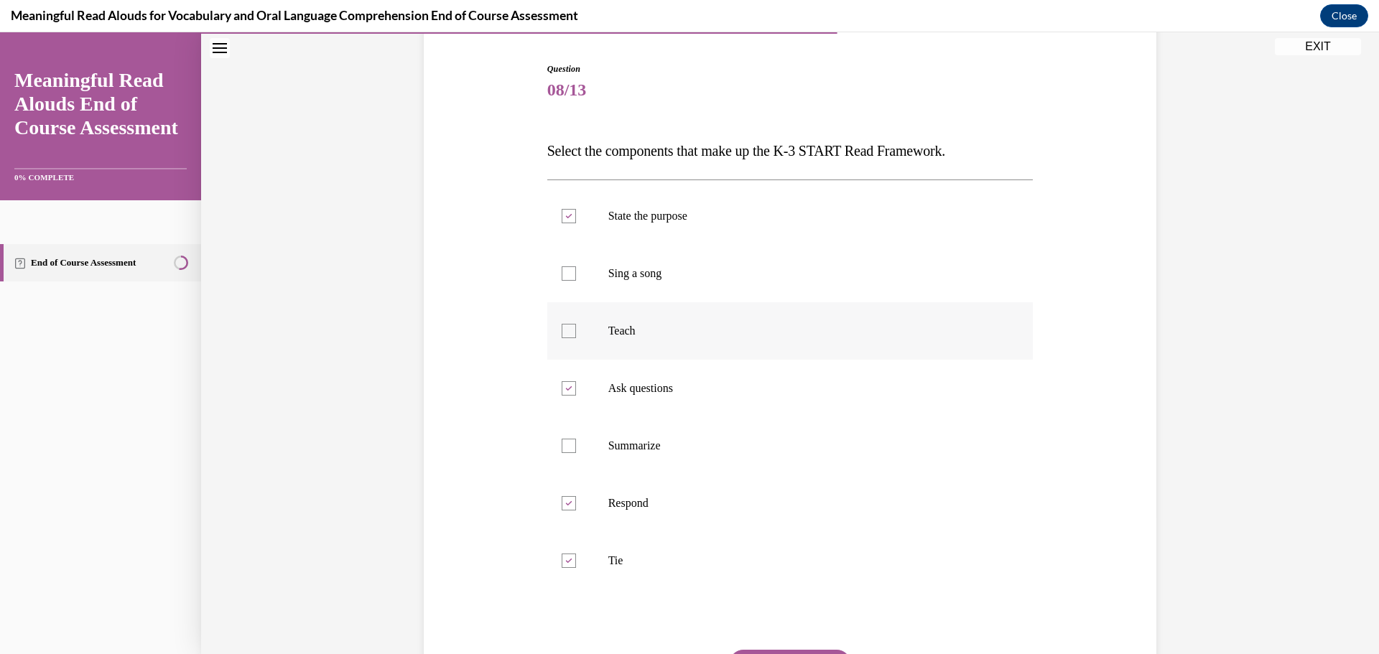
checkbox input "true"
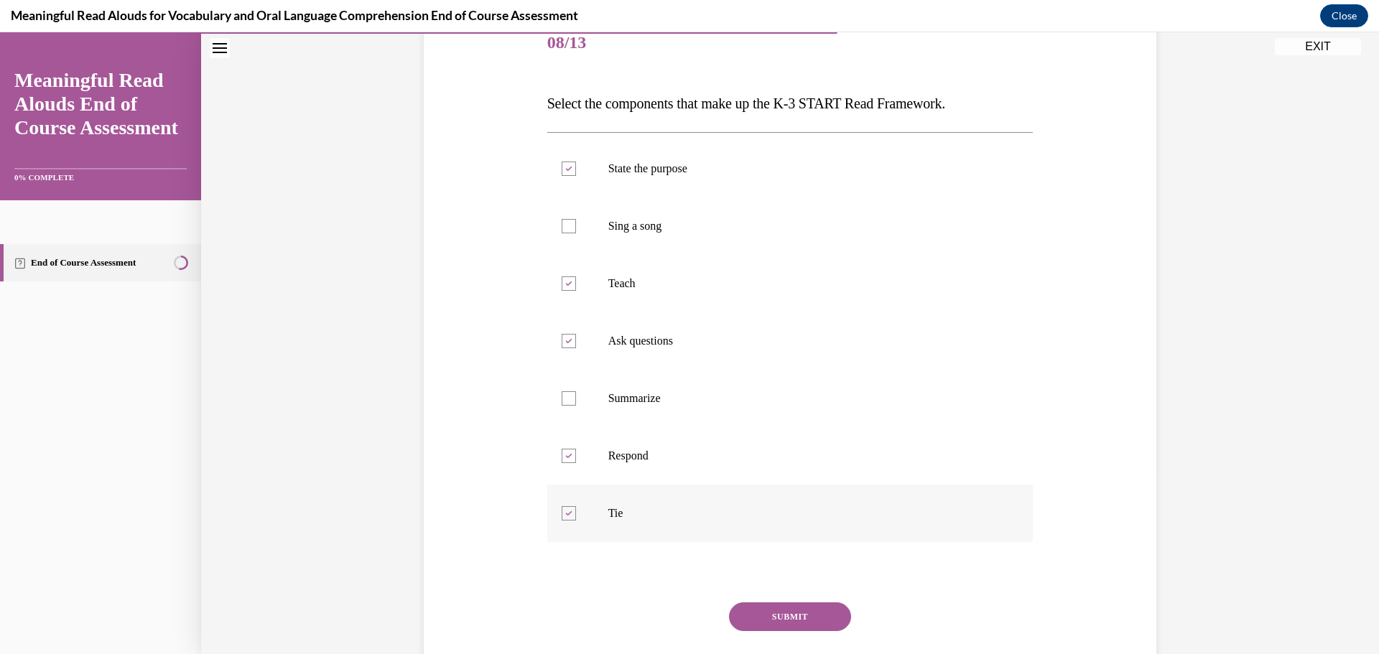
scroll to position [186, 0]
click at [810, 618] on button "SUBMIT" at bounding box center [790, 615] width 122 height 29
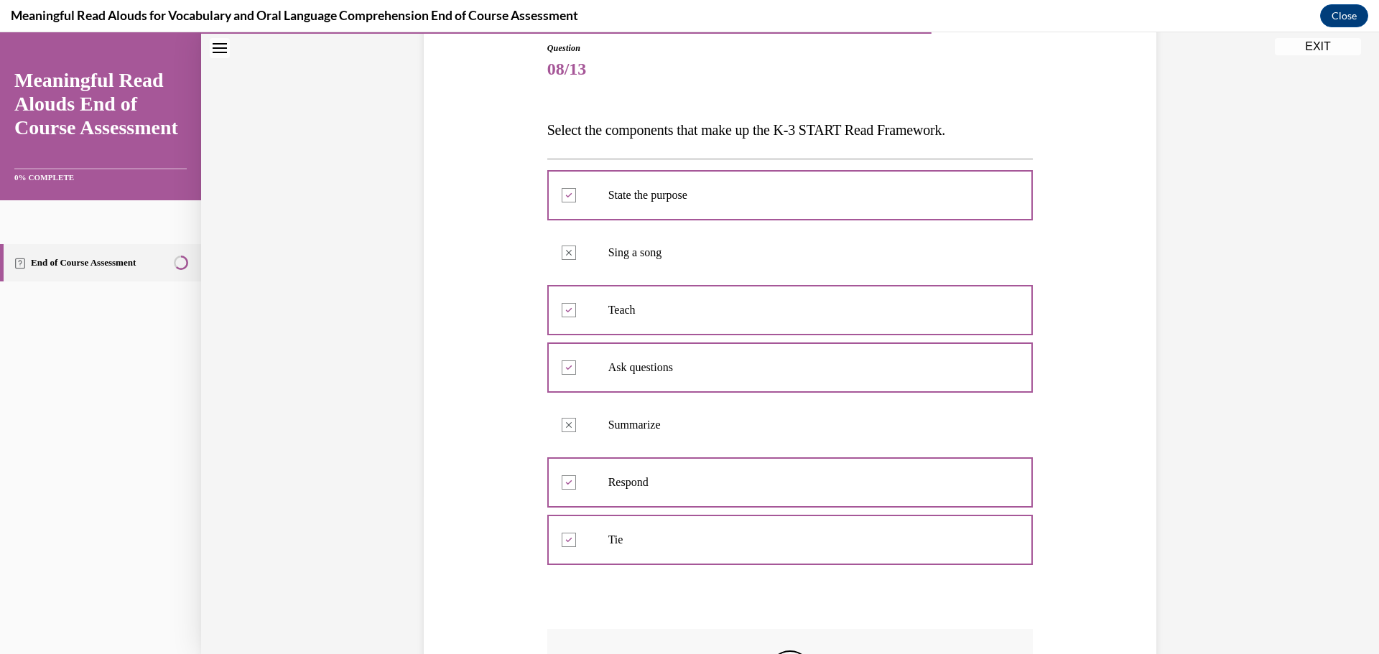
scroll to position [157, 0]
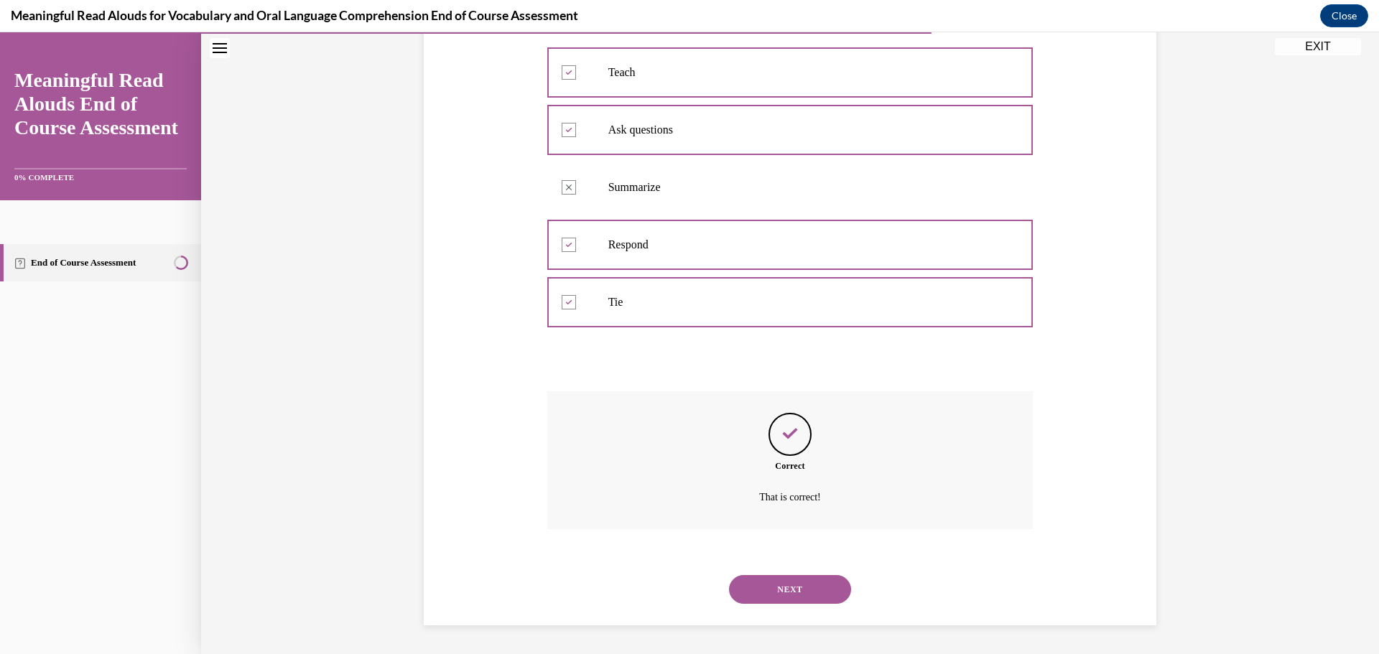
click at [813, 589] on button "NEXT" at bounding box center [790, 589] width 122 height 29
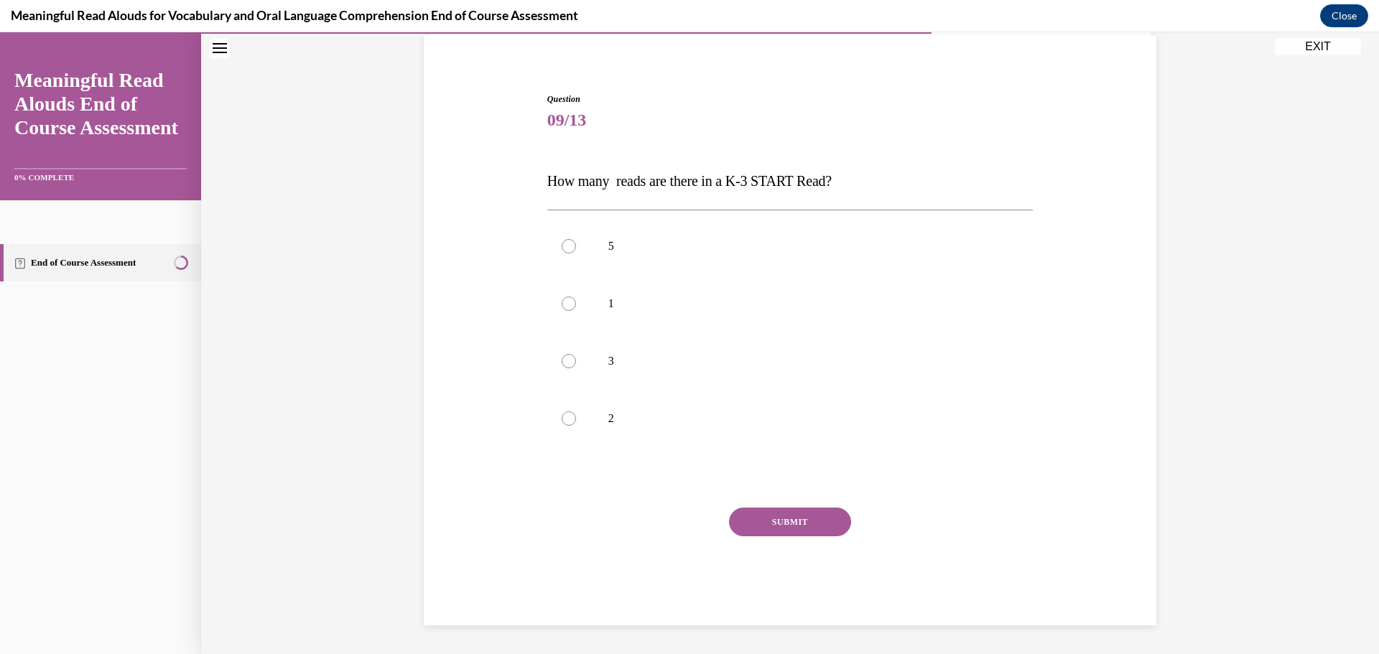
scroll to position [107, 0]
click at [627, 430] on label "2" at bounding box center [790, 418] width 486 height 57
click at [576, 426] on input "2" at bounding box center [569, 419] width 14 height 14
radio input "true"
click at [772, 525] on button "SUBMIT" at bounding box center [790, 522] width 122 height 29
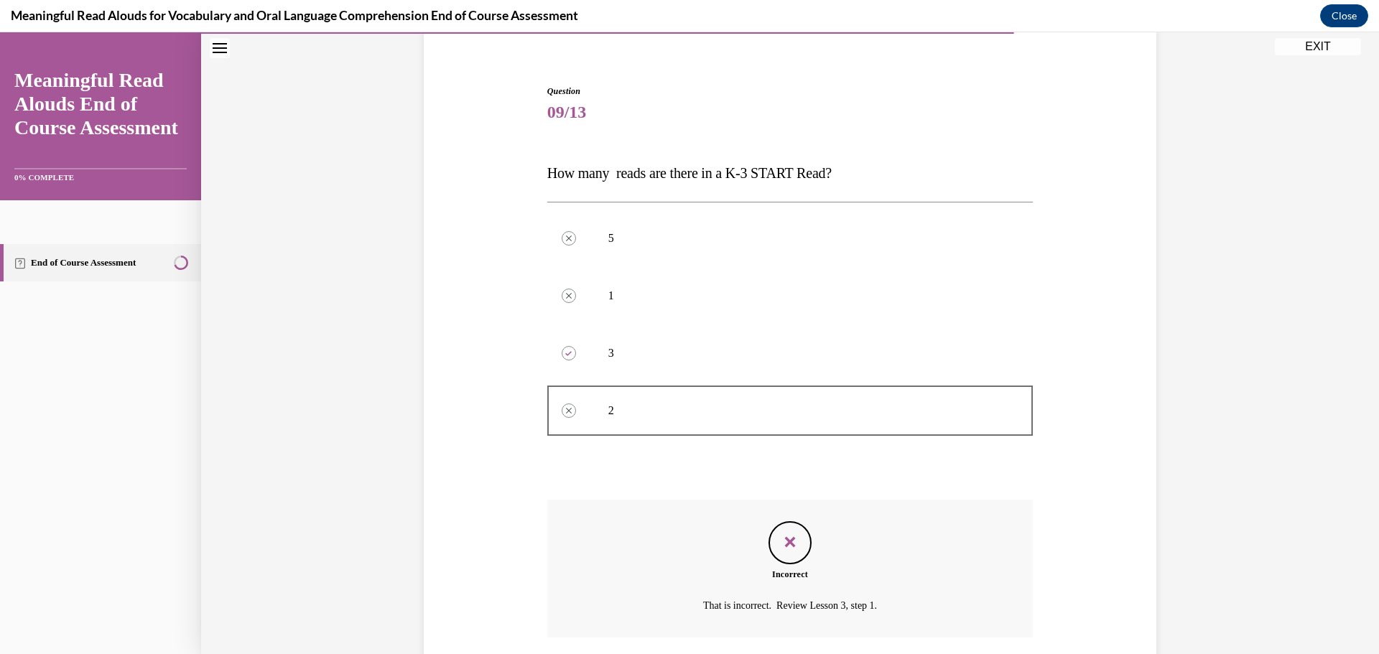
scroll to position [99, 0]
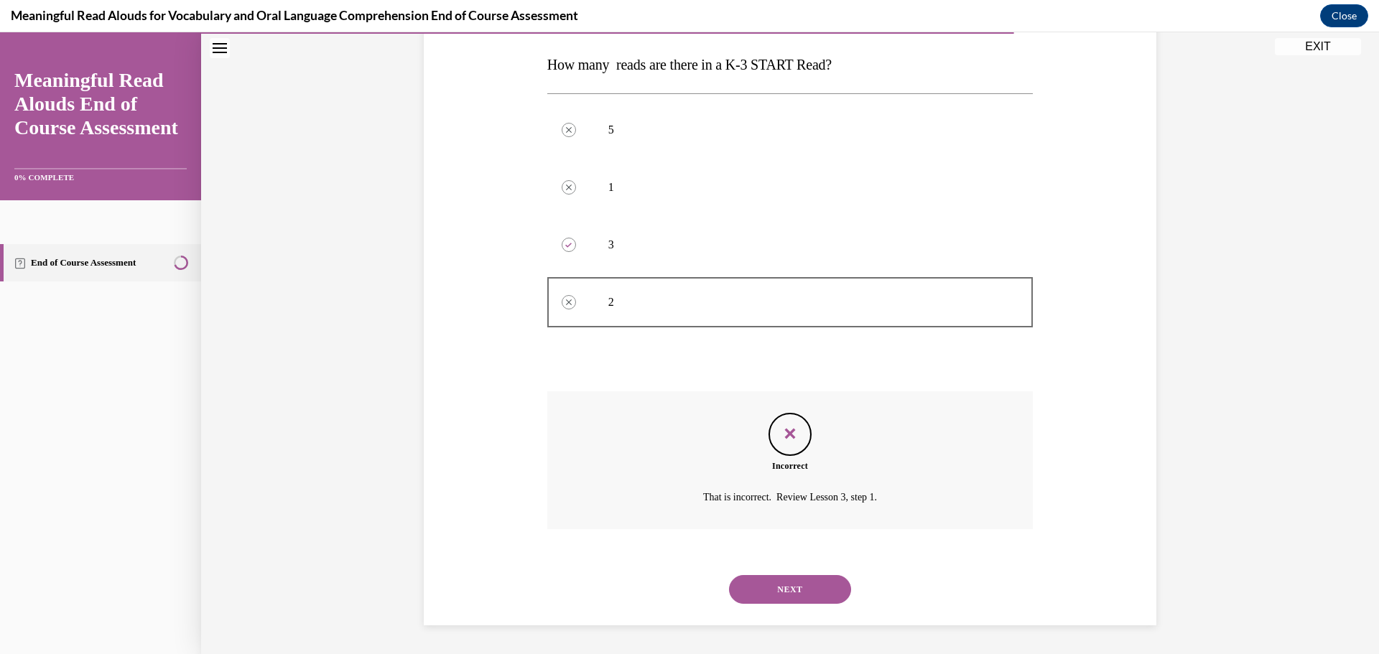
click at [810, 579] on button "NEXT" at bounding box center [790, 589] width 122 height 29
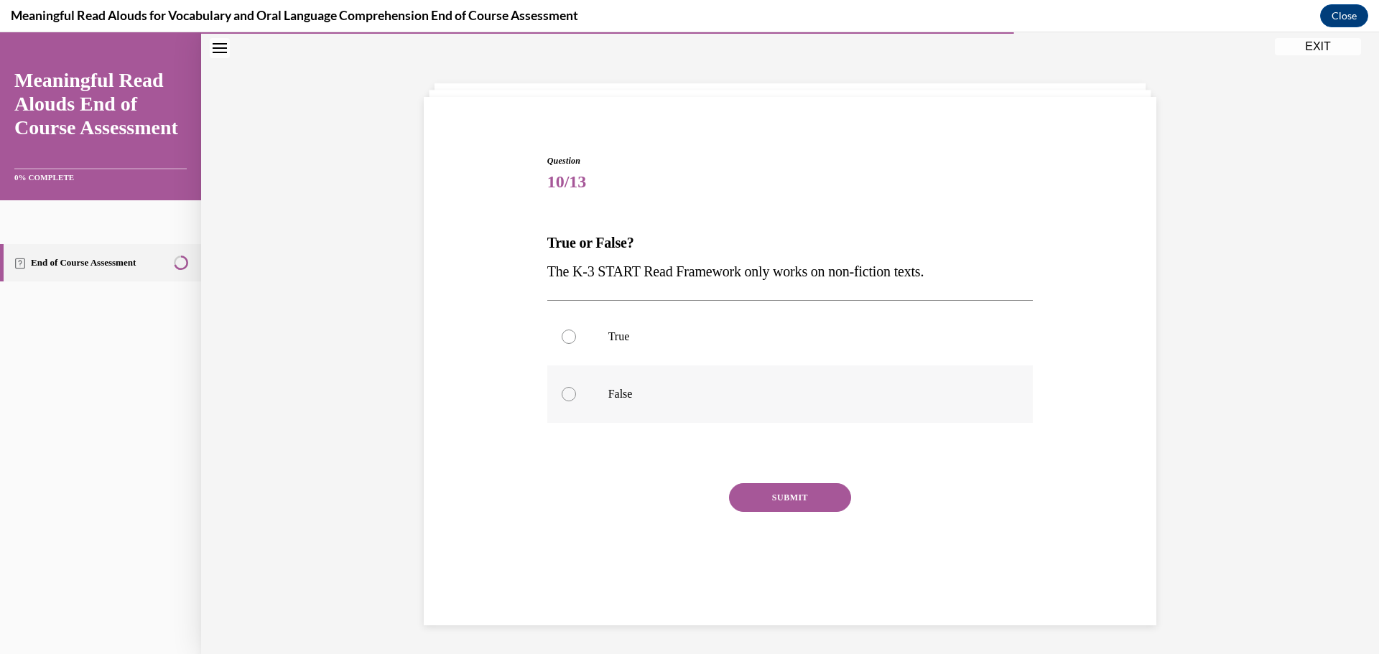
click at [609, 397] on p "False" at bounding box center [802, 394] width 389 height 14
click at [576, 397] on input "False" at bounding box center [569, 394] width 14 height 14
radio input "true"
click at [780, 492] on button "SUBMIT" at bounding box center [790, 497] width 122 height 29
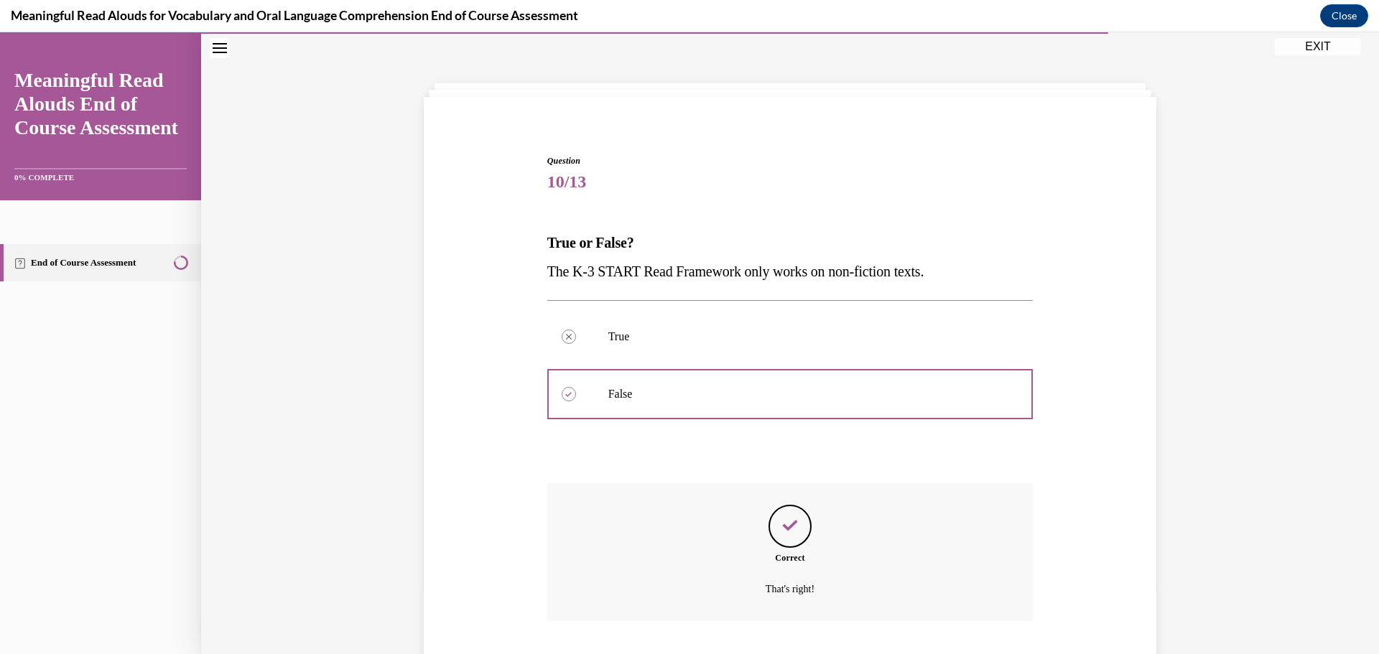
scroll to position [137, 0]
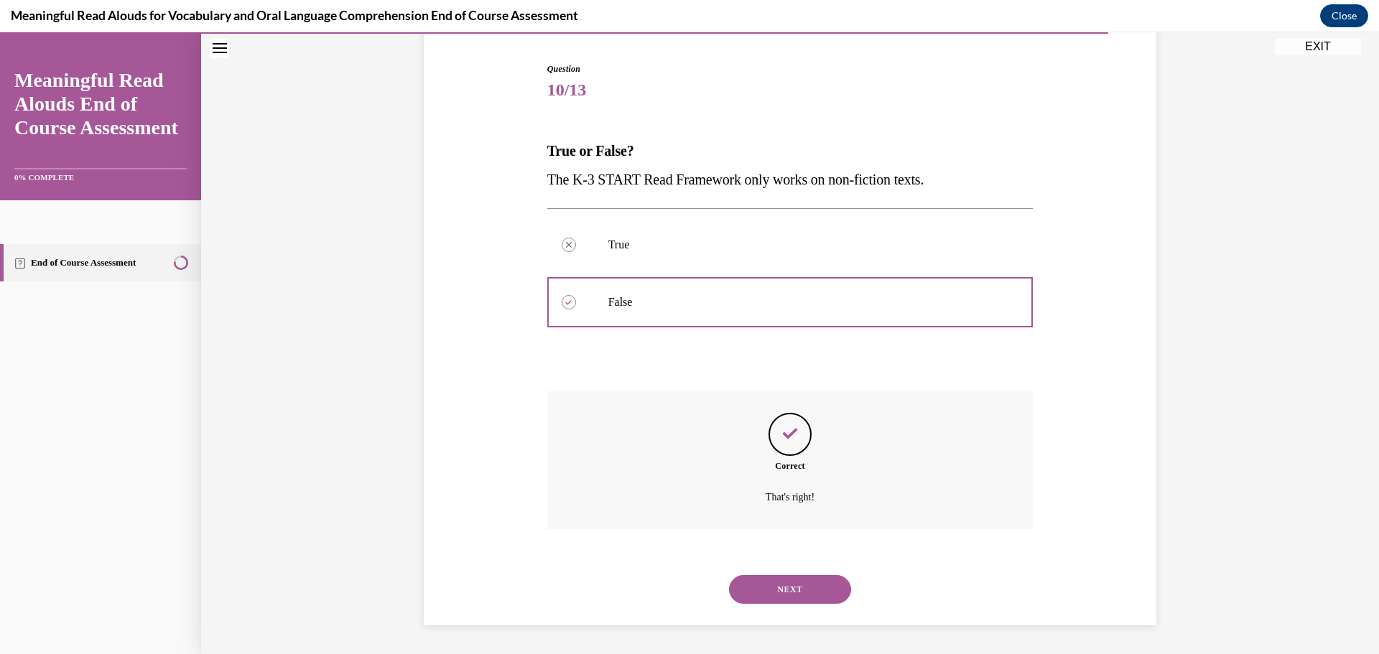
click at [820, 591] on button "NEXT" at bounding box center [790, 589] width 122 height 29
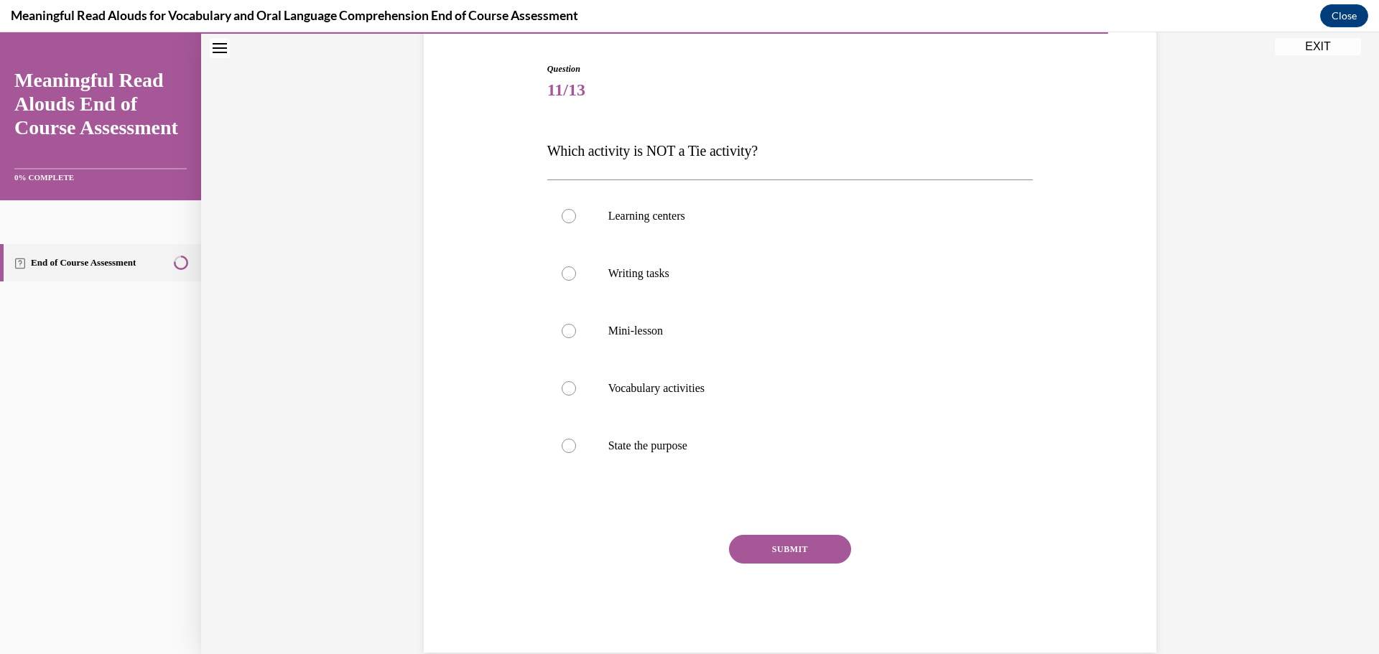
scroll to position [75, 0]
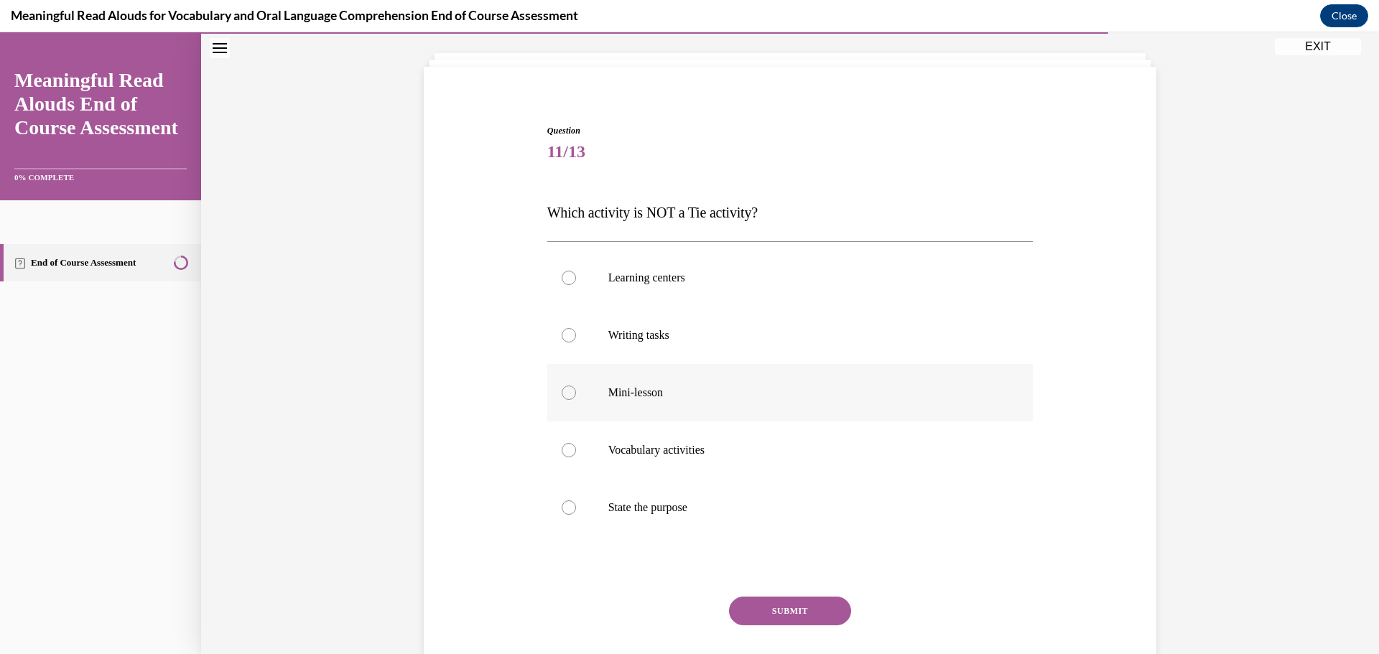
click at [652, 392] on p "Mini-lesson" at bounding box center [802, 393] width 389 height 14
click at [576, 392] on input "Mini-lesson" at bounding box center [569, 393] width 14 height 14
radio input "true"
click at [794, 608] on button "SUBMIT" at bounding box center [790, 611] width 122 height 29
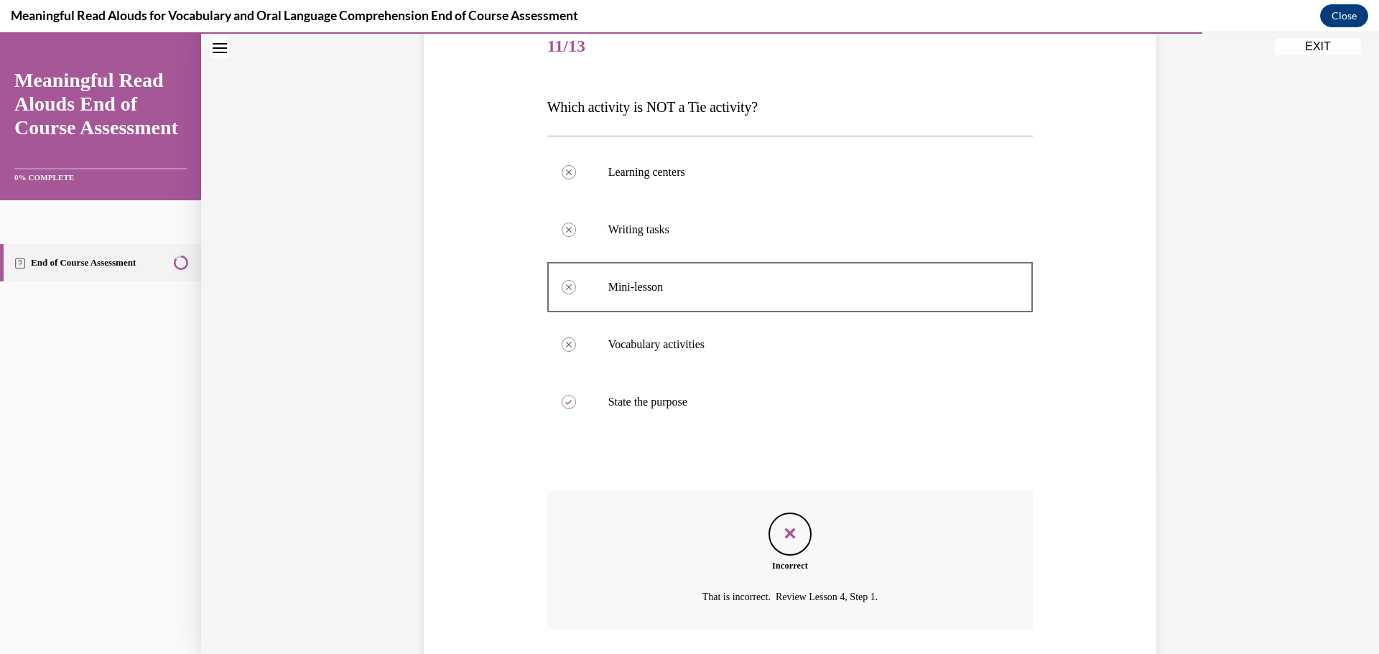
scroll to position [180, 0]
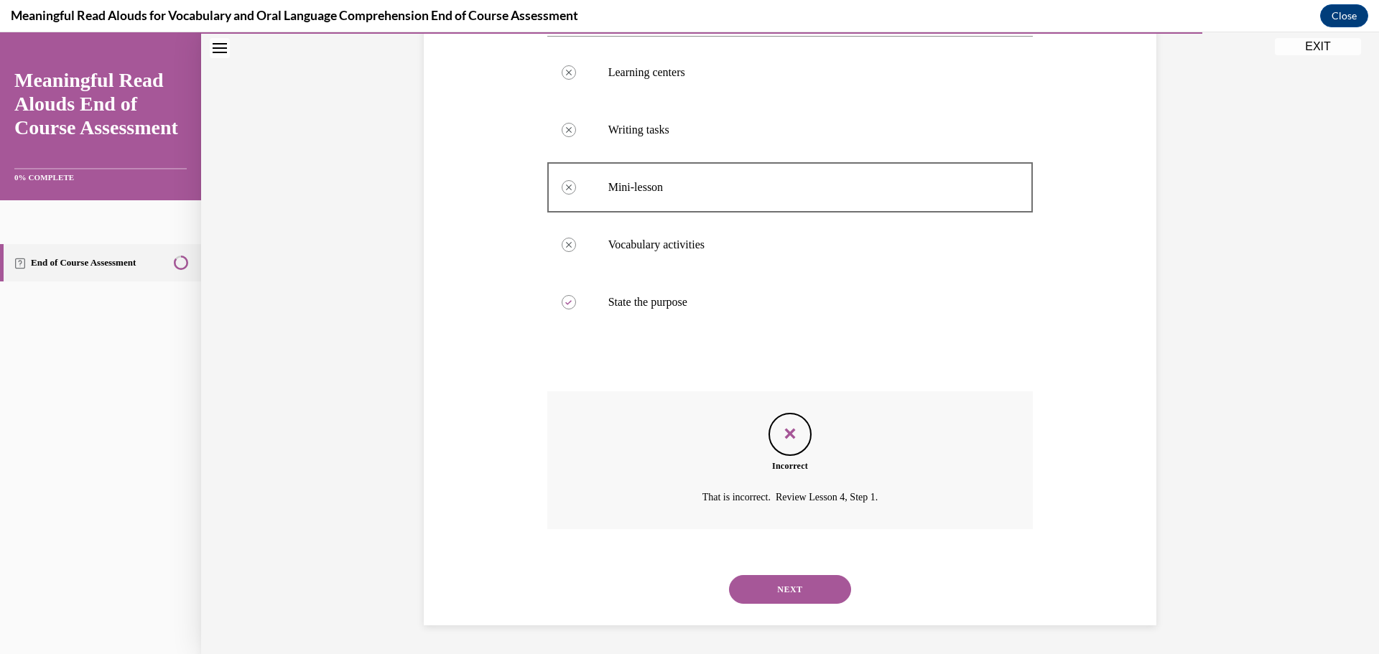
click at [757, 598] on button "NEXT" at bounding box center [790, 589] width 122 height 29
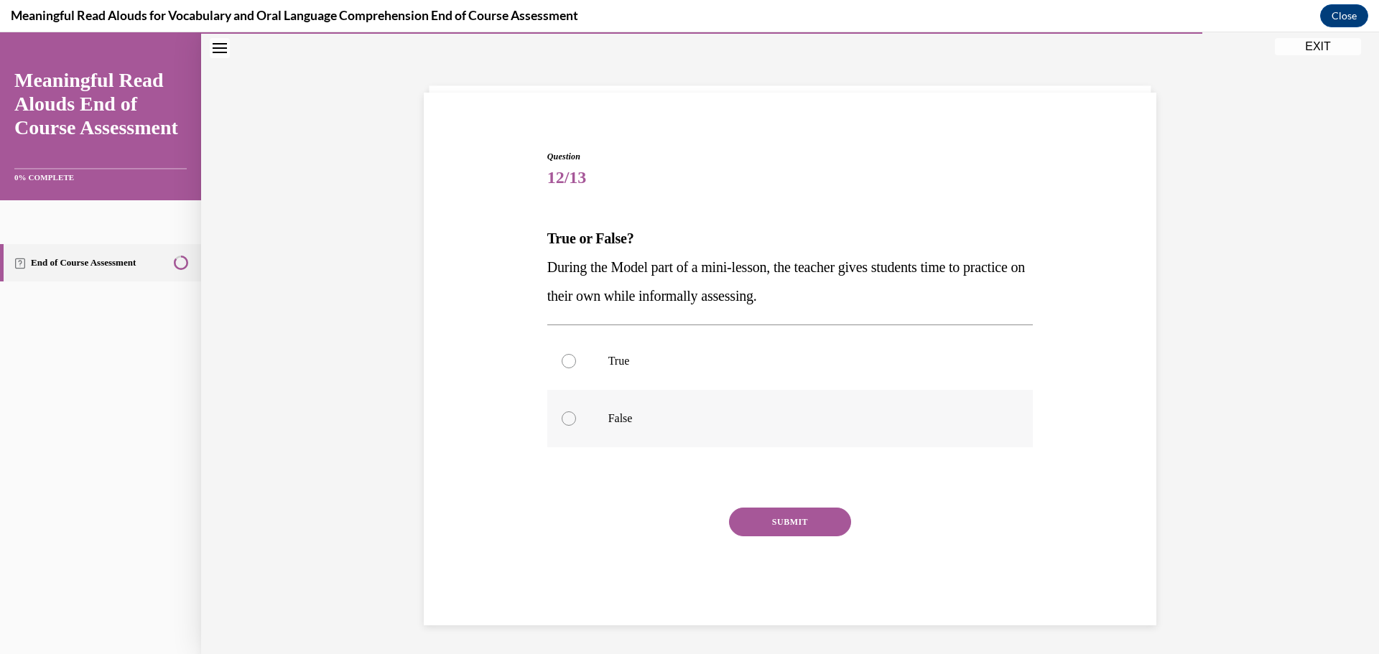
click at [626, 428] on label "False" at bounding box center [790, 418] width 486 height 57
click at [576, 426] on input "False" at bounding box center [569, 419] width 14 height 14
radio input "true"
click at [767, 532] on button "SUBMIT" at bounding box center [790, 522] width 122 height 29
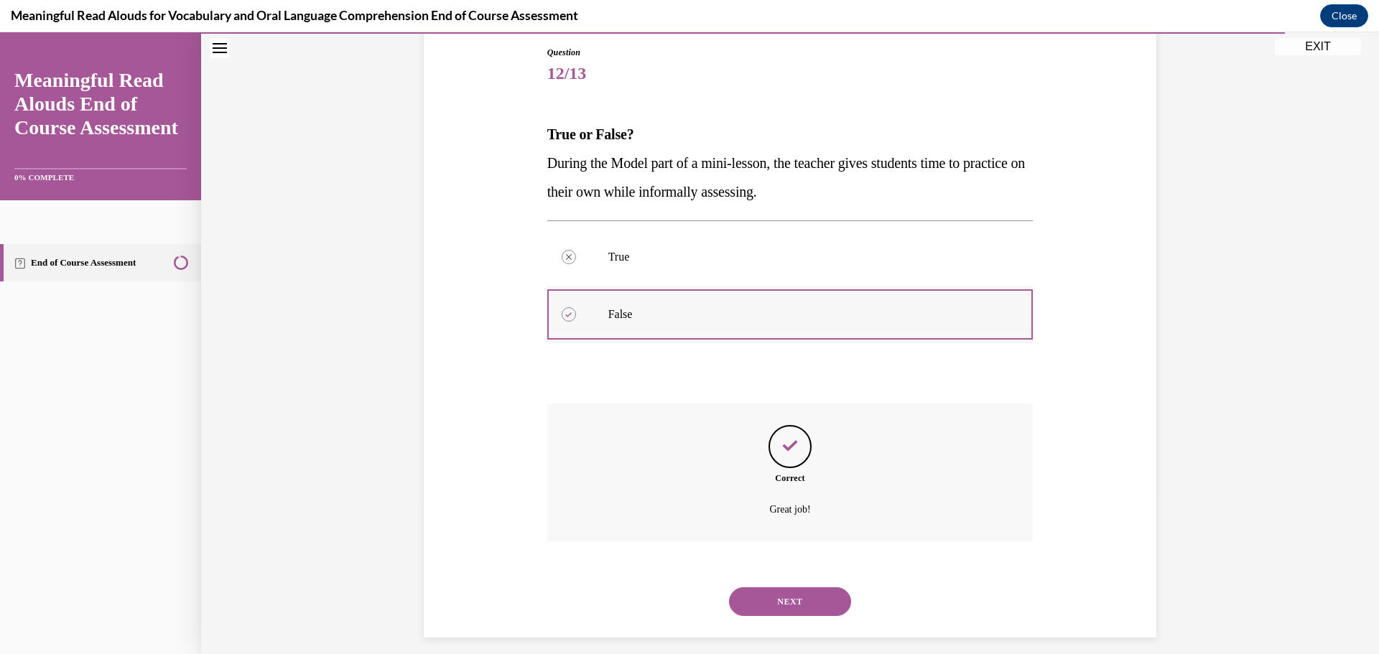
scroll to position [166, 0]
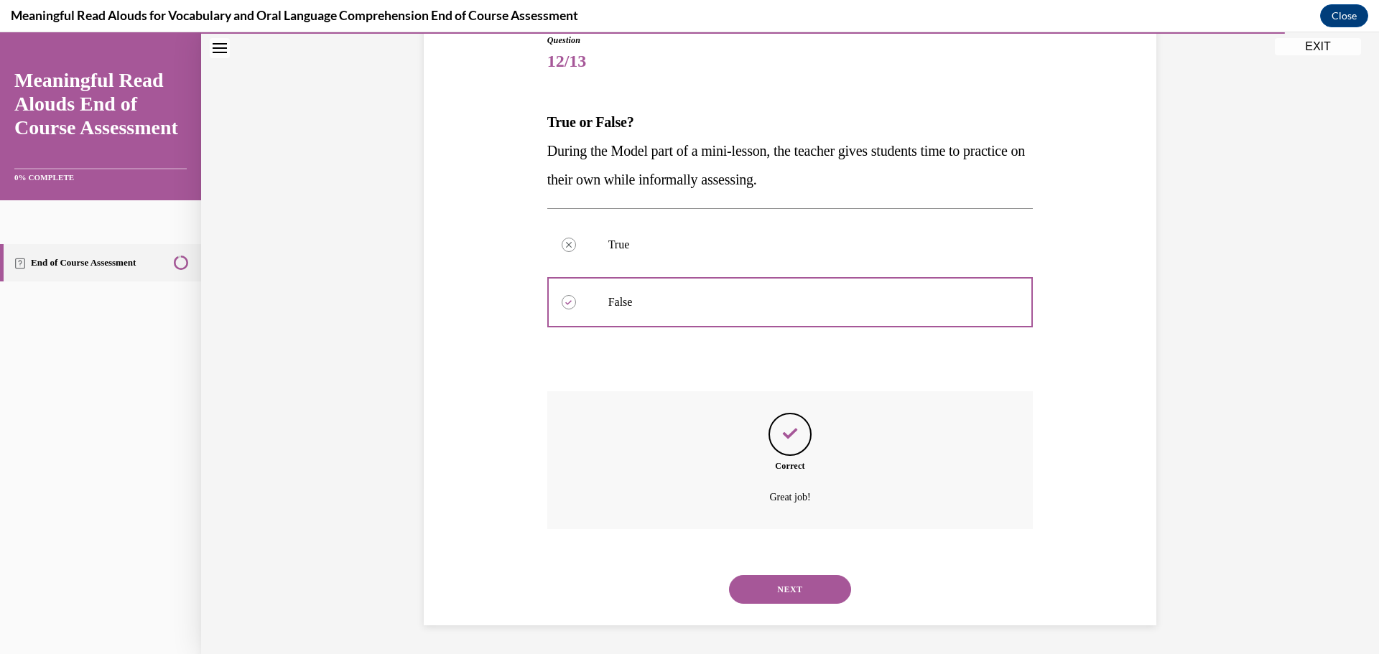
click at [779, 601] on button "NEXT" at bounding box center [790, 589] width 122 height 29
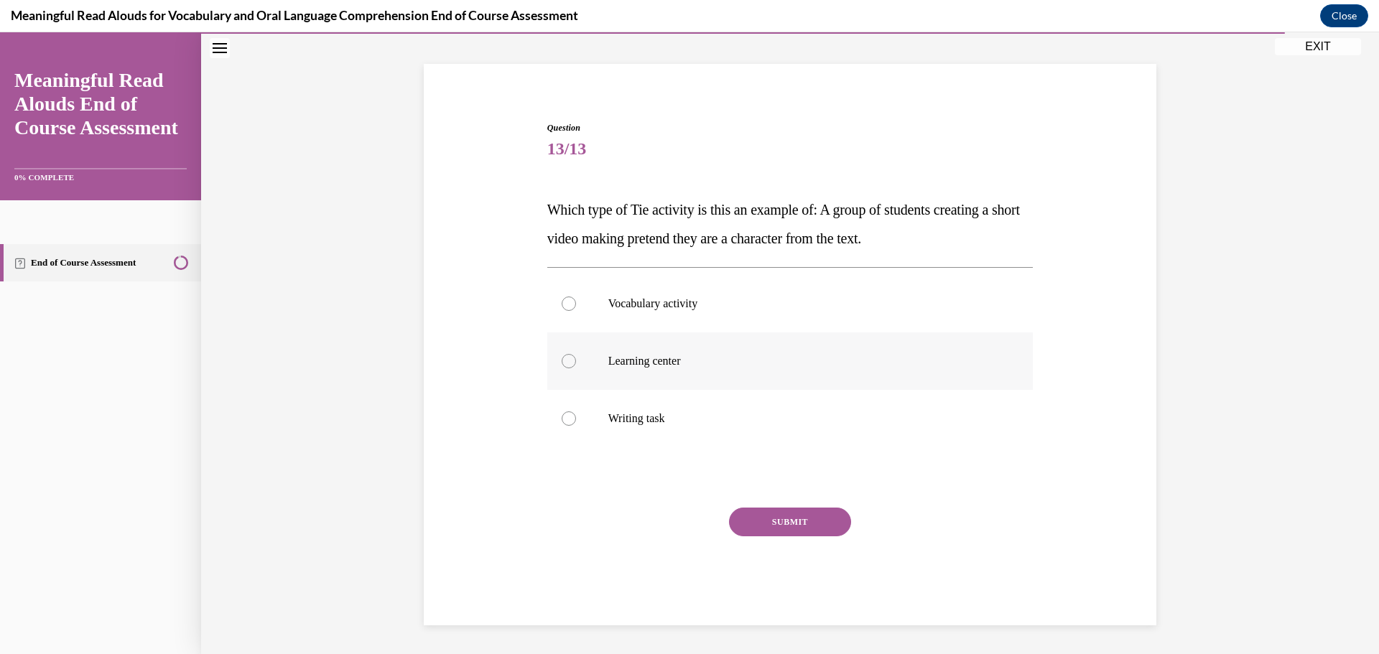
click at [646, 372] on label "Learning center" at bounding box center [790, 361] width 486 height 57
click at [576, 369] on input "Learning center" at bounding box center [569, 361] width 14 height 14
radio input "true"
click at [782, 522] on button "SUBMIT" at bounding box center [790, 522] width 122 height 29
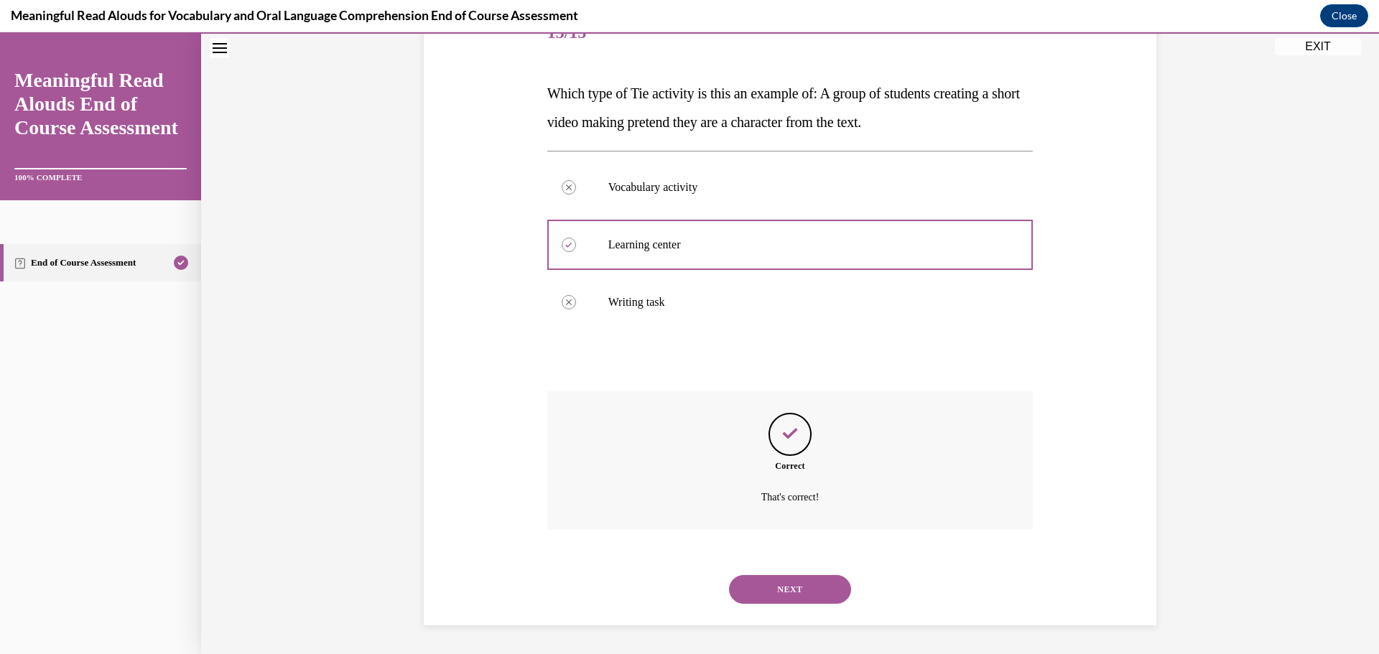
scroll to position [172, 0]
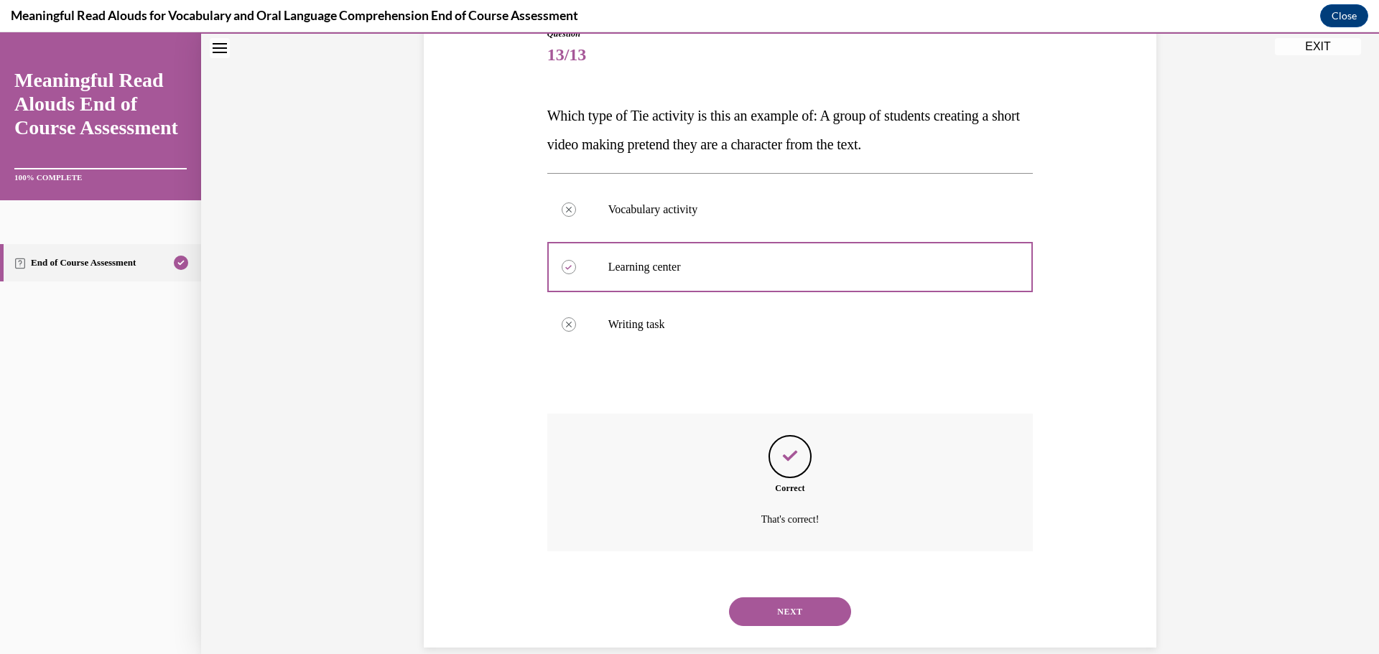
click at [773, 613] on button "NEXT" at bounding box center [790, 612] width 122 height 29
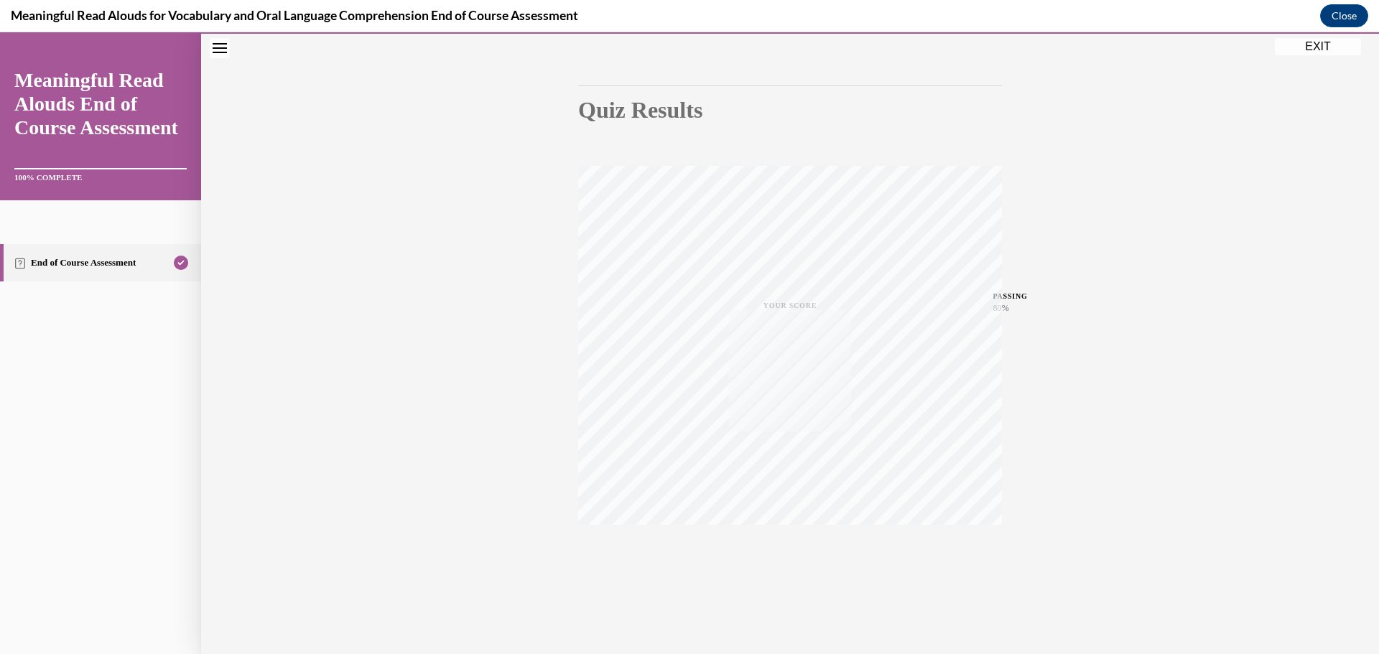
scroll to position [114, 0]
click at [805, 549] on span "TAKE AGAIN" at bounding box center [790, 546] width 51 height 8
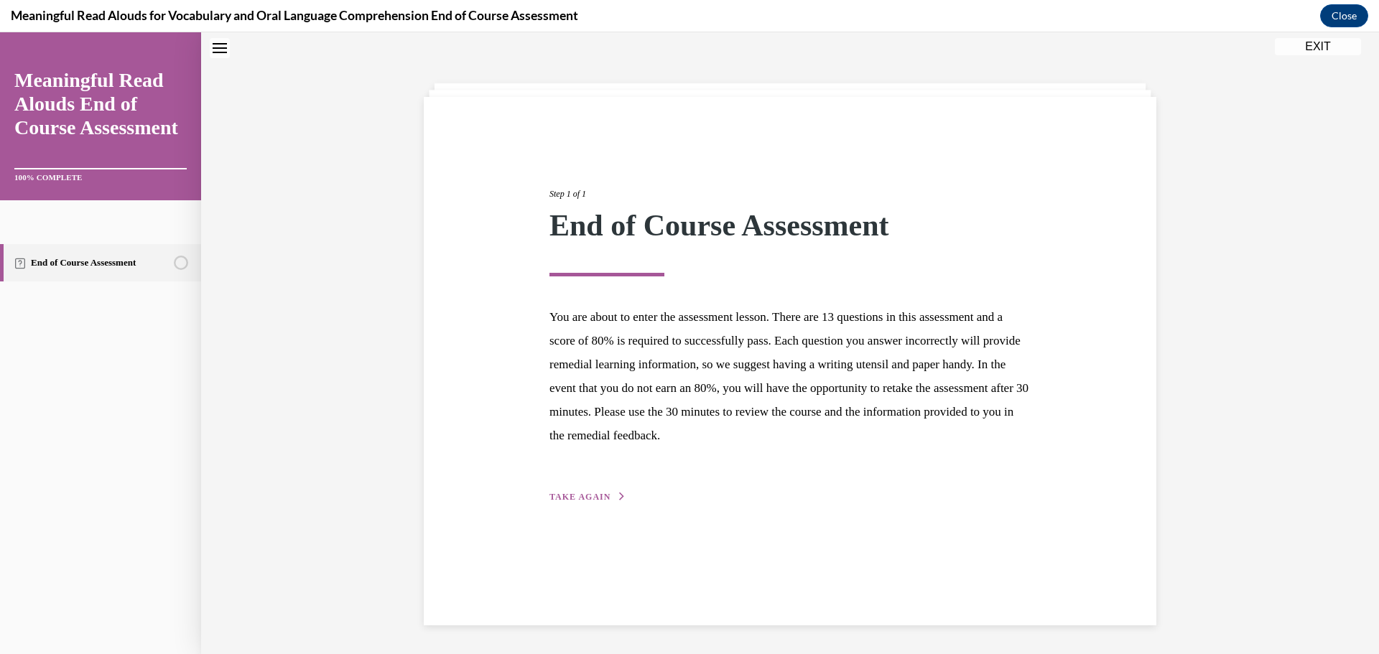
click at [1296, 57] on div "Step 1 of 1 End of Course Assessment You are about to enter the assessment less…" at bounding box center [790, 343] width 1178 height 622
click at [1300, 47] on button "EXIT" at bounding box center [1318, 46] width 86 height 17
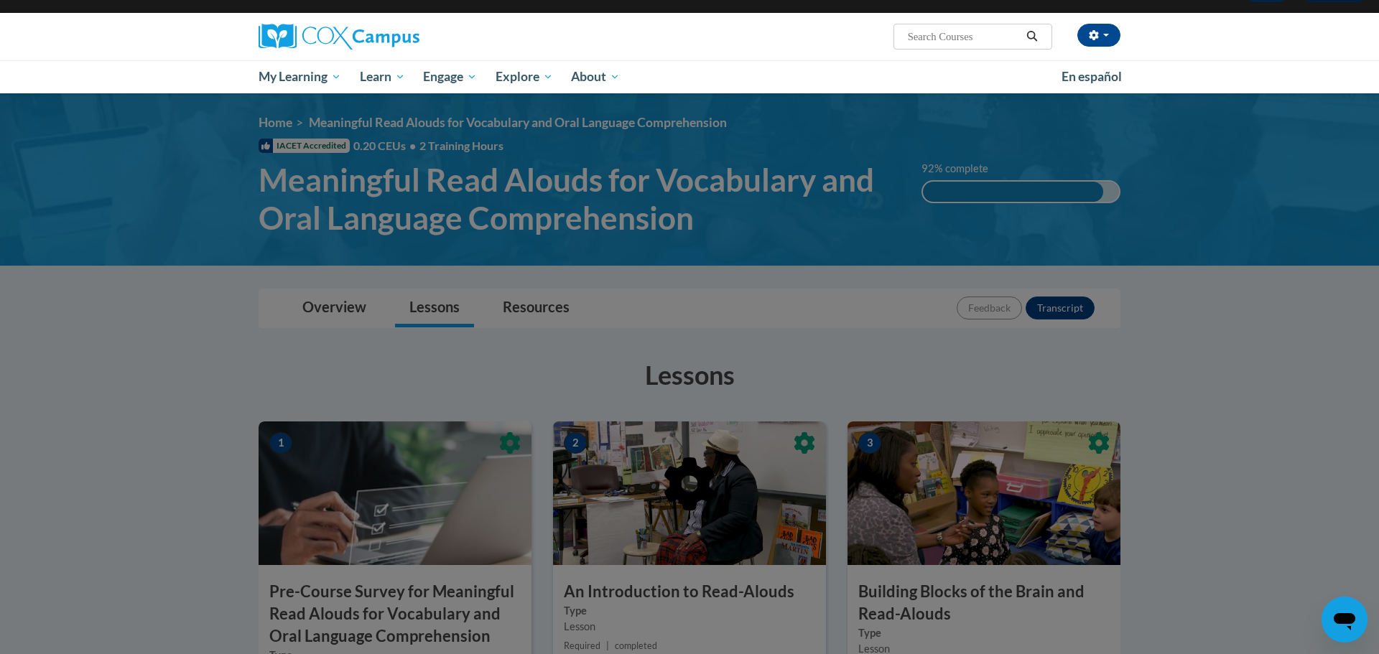
scroll to position [0, 0]
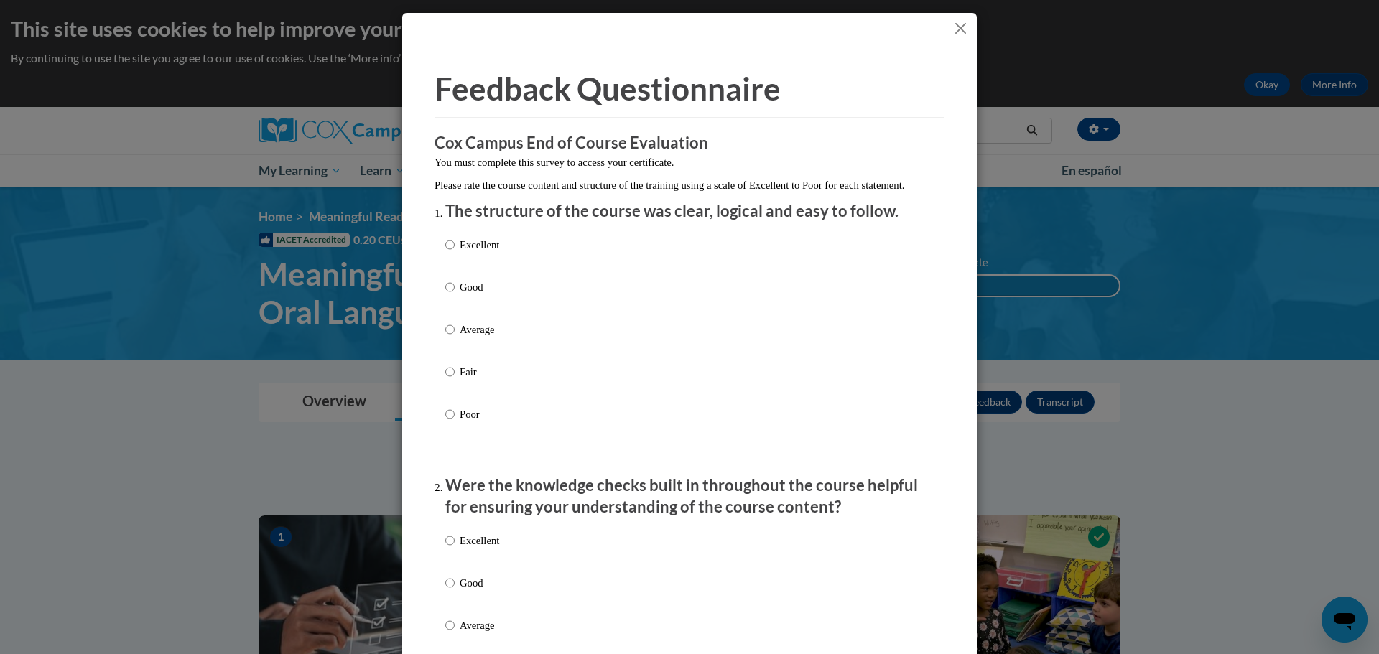
click at [487, 253] on p "Excellent" at bounding box center [480, 245] width 40 height 16
click at [455, 253] on input "Excellent" at bounding box center [449, 245] width 9 height 16
radio input "true"
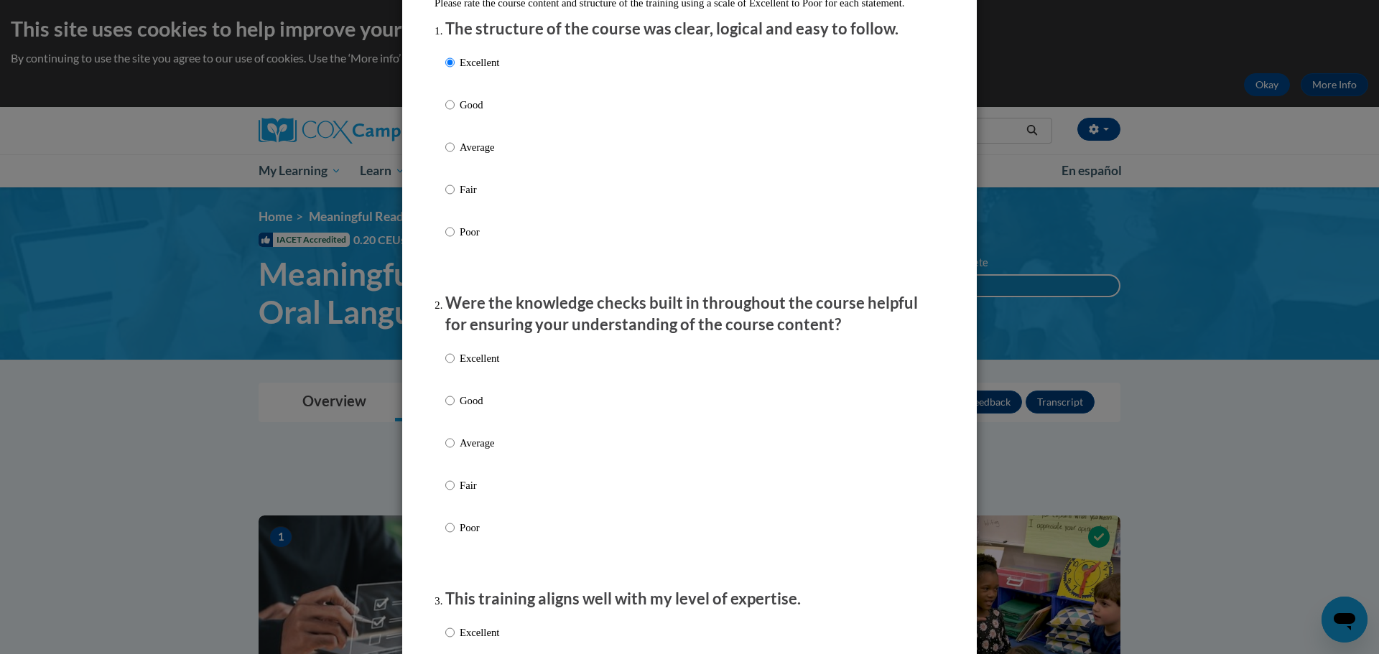
click at [490, 366] on p "Excellent" at bounding box center [480, 359] width 40 height 16
click at [455, 366] on input "Excellent" at bounding box center [449, 359] width 9 height 16
radio input "true"
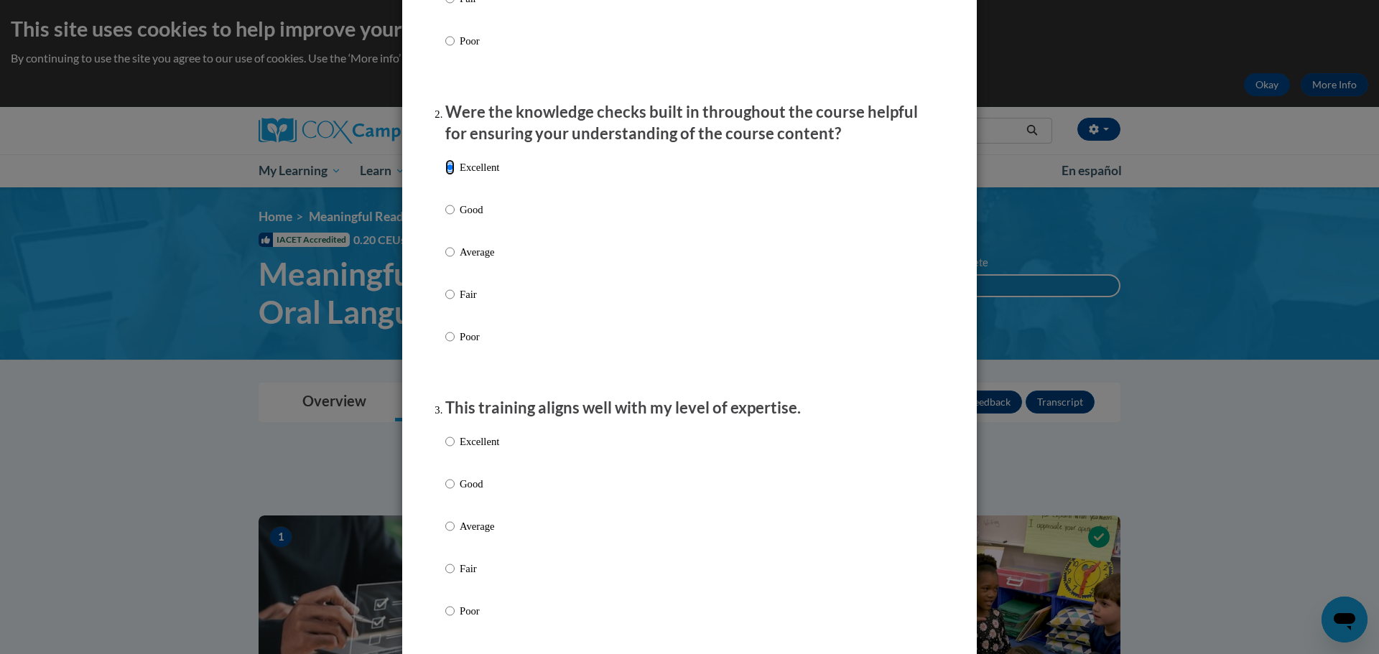
scroll to position [494, 0]
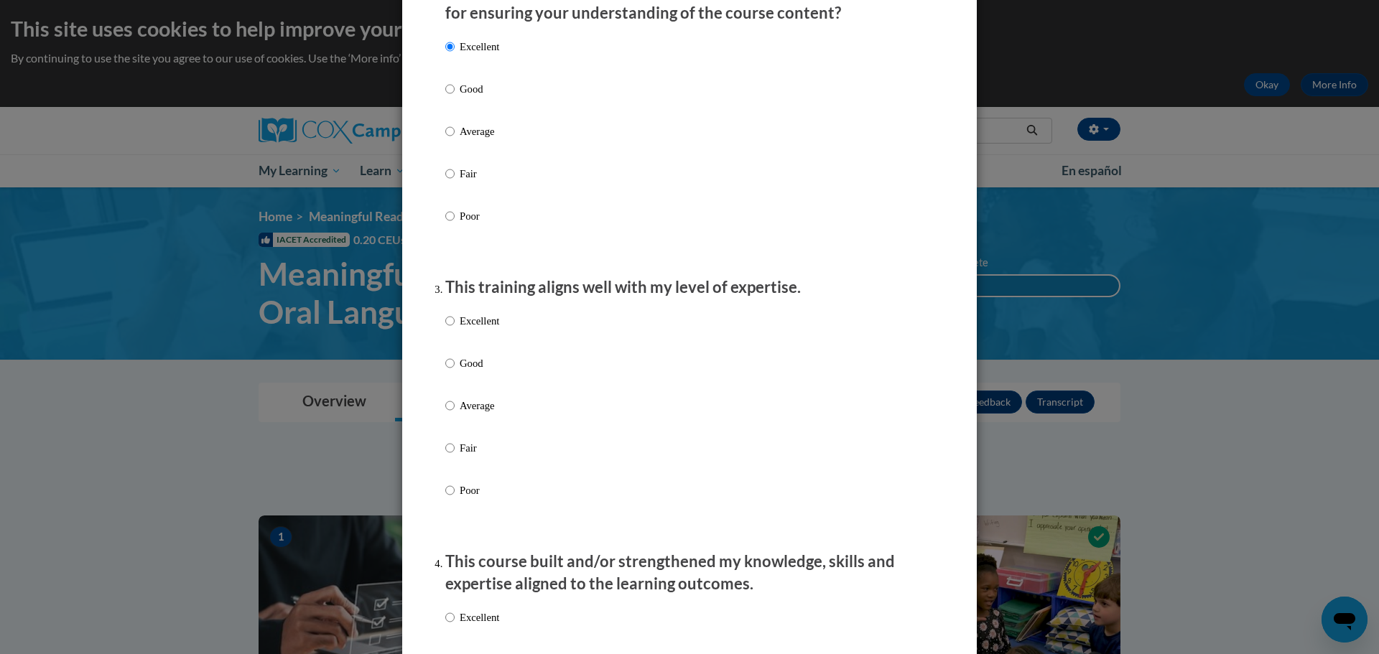
click at [484, 329] on p "Excellent" at bounding box center [480, 321] width 40 height 16
click at [455, 329] on input "Excellent" at bounding box center [449, 321] width 9 height 16
radio input "true"
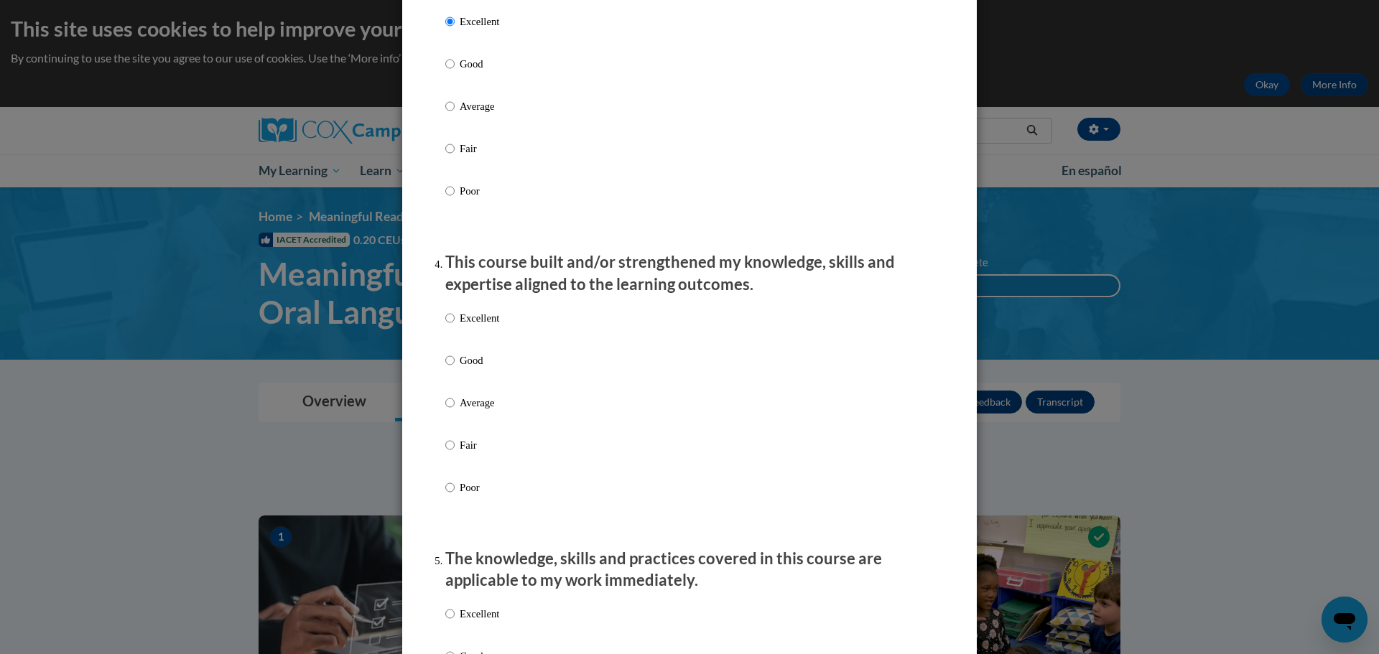
click at [484, 326] on p "Excellent" at bounding box center [480, 318] width 40 height 16
click at [455, 326] on input "Excellent" at bounding box center [449, 318] width 9 height 16
radio input "true"
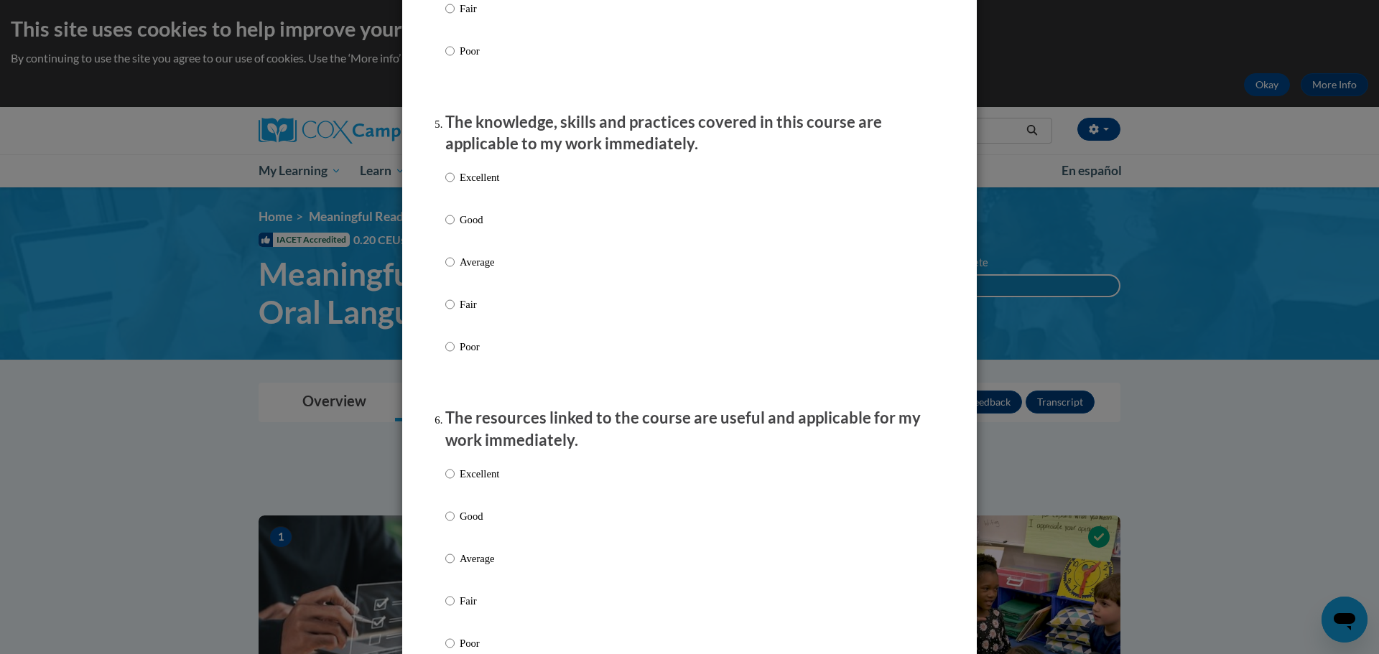
scroll to position [1198, 0]
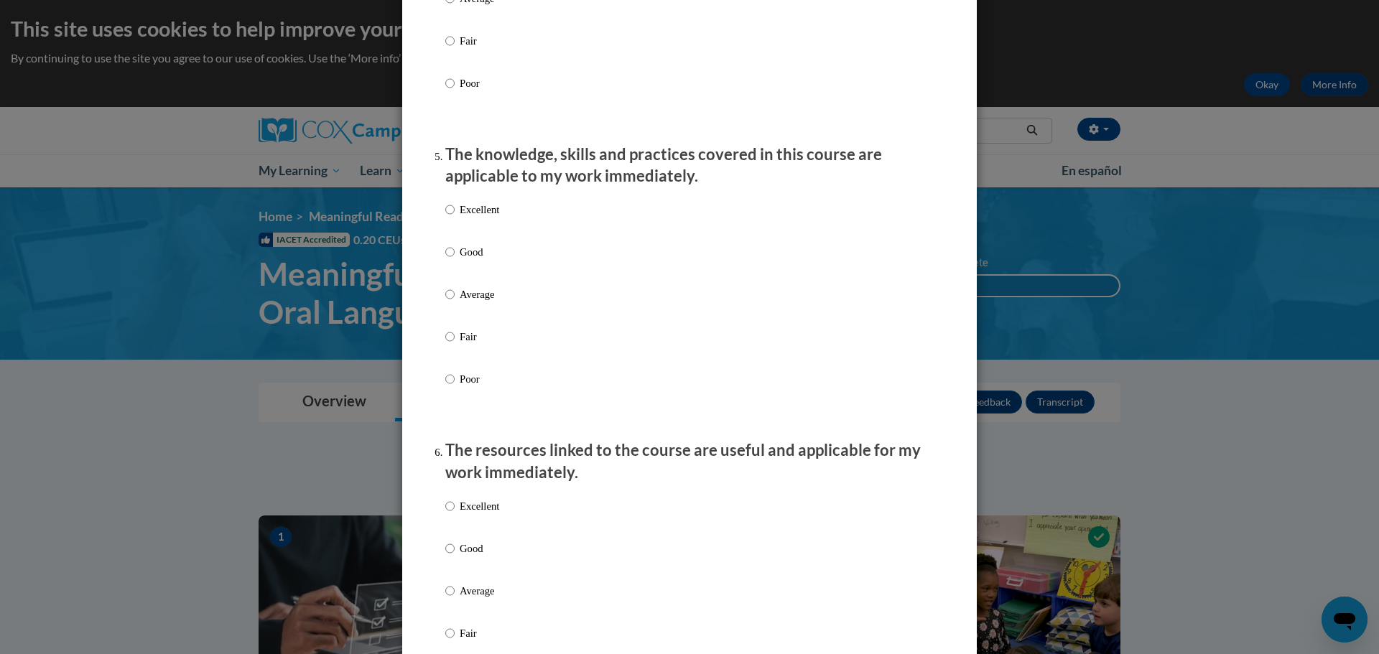
click at [473, 218] on p "Excellent" at bounding box center [480, 210] width 40 height 16
click at [455, 218] on input "Excellent" at bounding box center [449, 210] width 9 height 16
radio input "true"
click at [486, 527] on label "Excellent" at bounding box center [472, 518] width 54 height 39
click at [455, 514] on input "Excellent" at bounding box center [449, 507] width 9 height 16
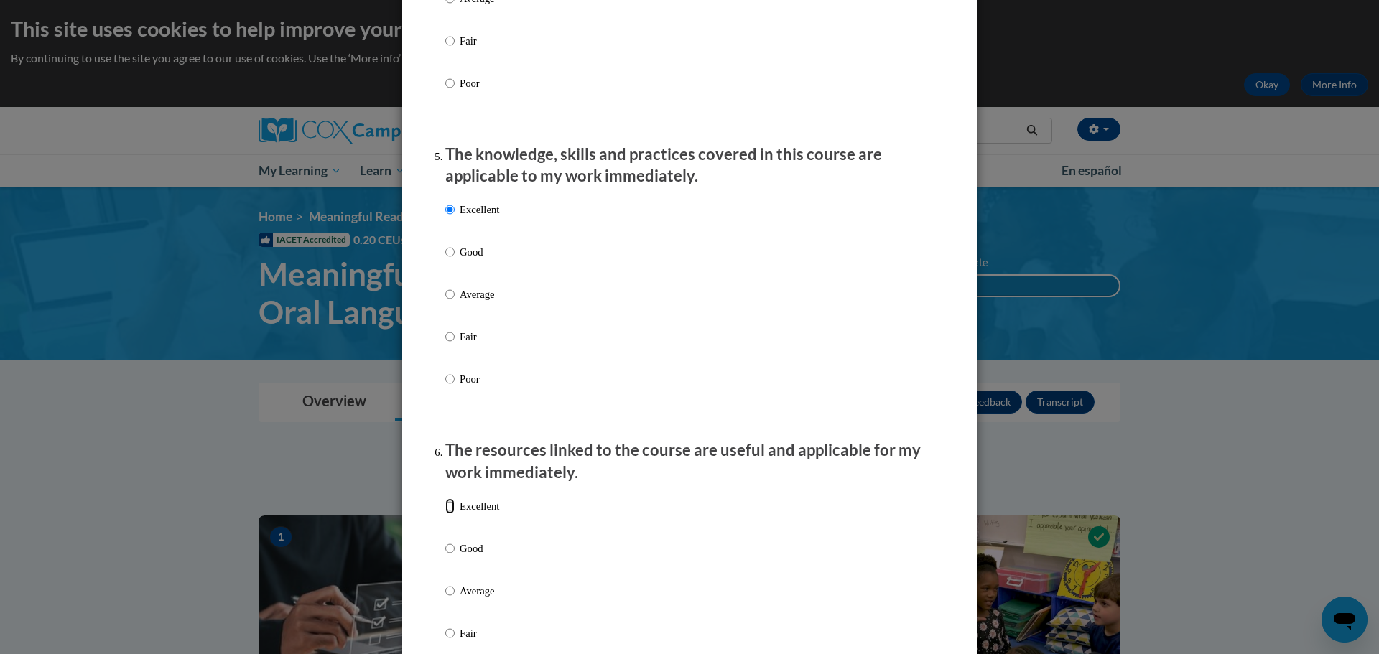
radio input "true"
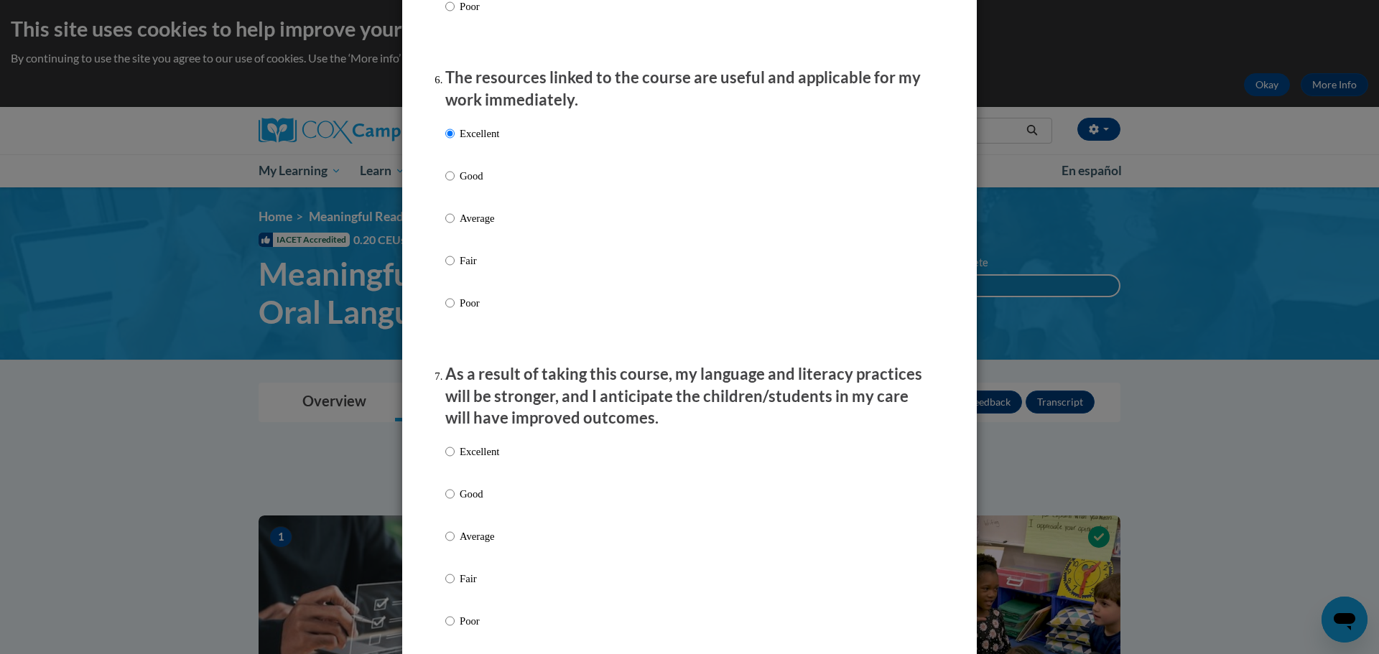
click at [473, 460] on p "Excellent" at bounding box center [480, 452] width 40 height 16
click at [455, 460] on input "Excellent" at bounding box center [449, 452] width 9 height 16
radio input "true"
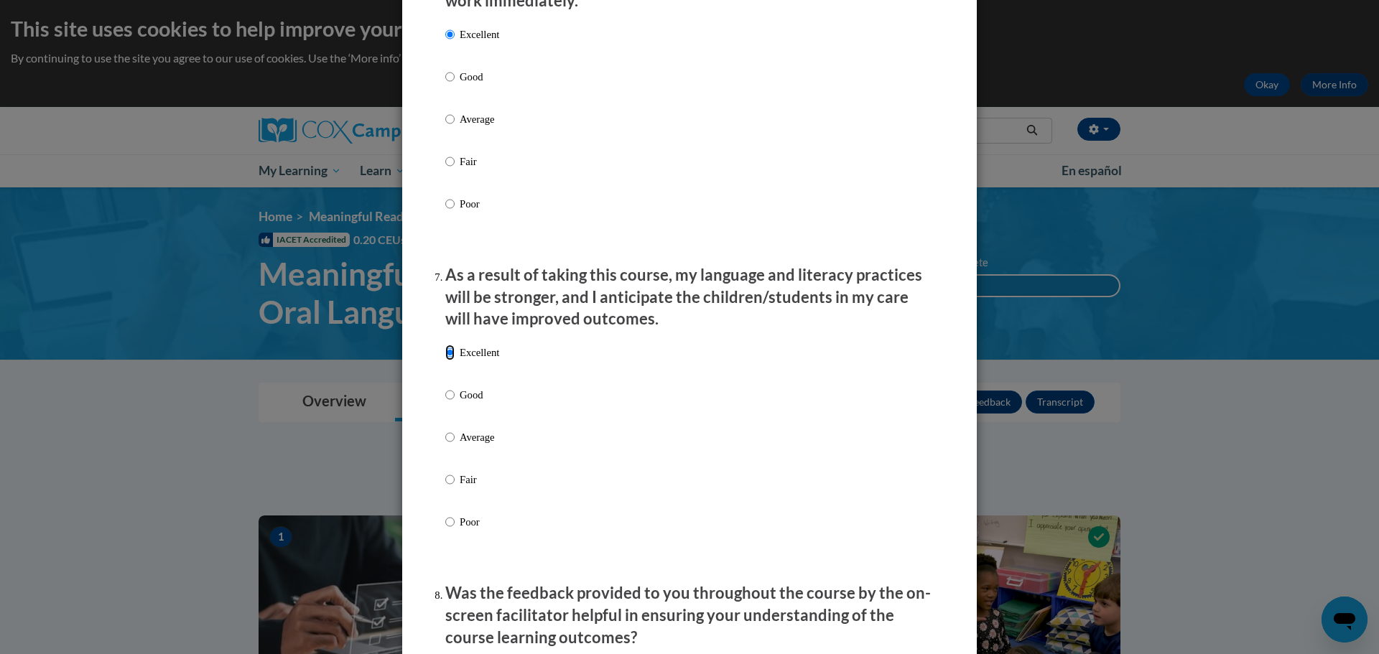
scroll to position [1896, 0]
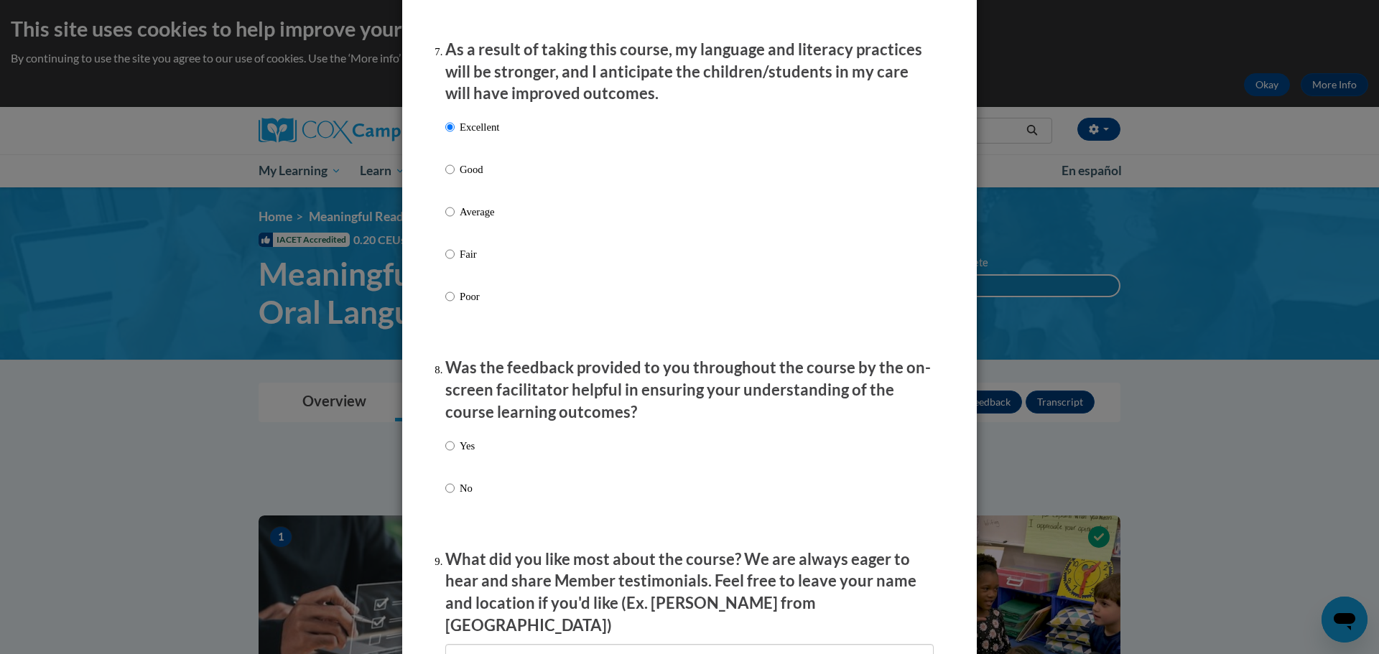
click at [473, 465] on label "Yes" at bounding box center [459, 457] width 29 height 39
click at [455, 454] on input "Yes" at bounding box center [449, 446] width 9 height 16
radio input "true"
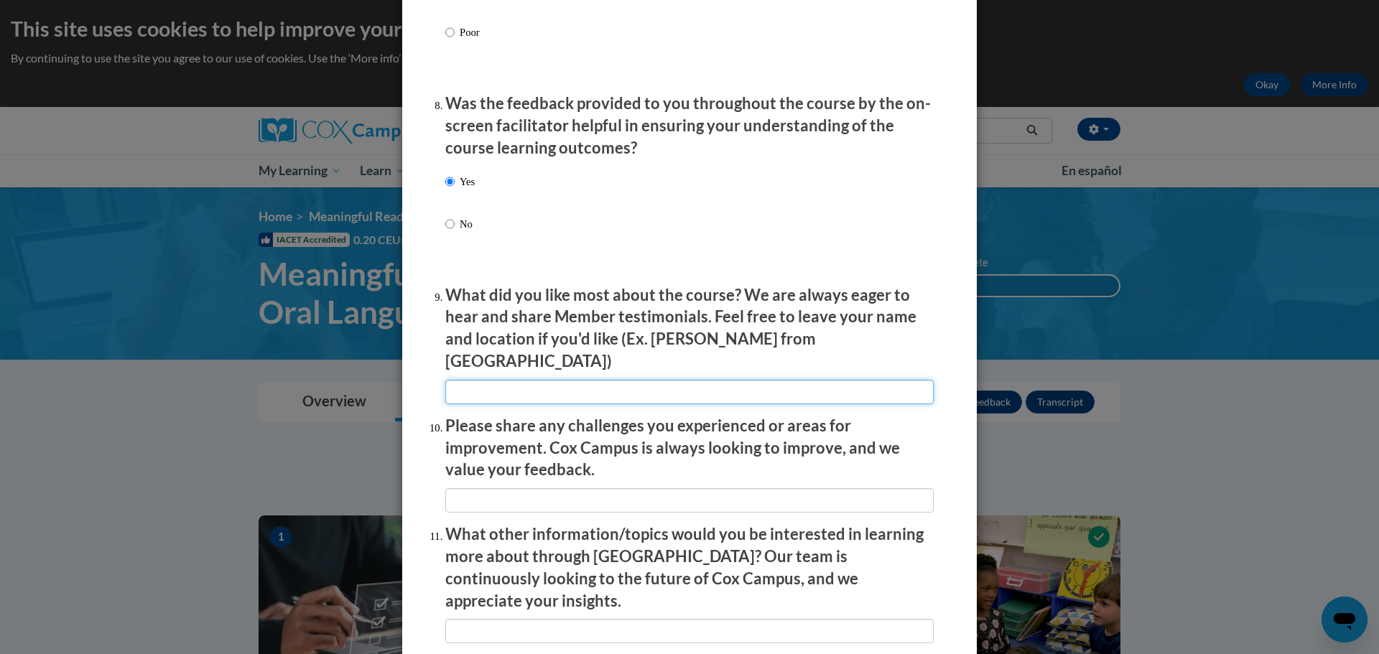
click at [523, 389] on input "textbox" at bounding box center [689, 392] width 489 height 24
type input "na"
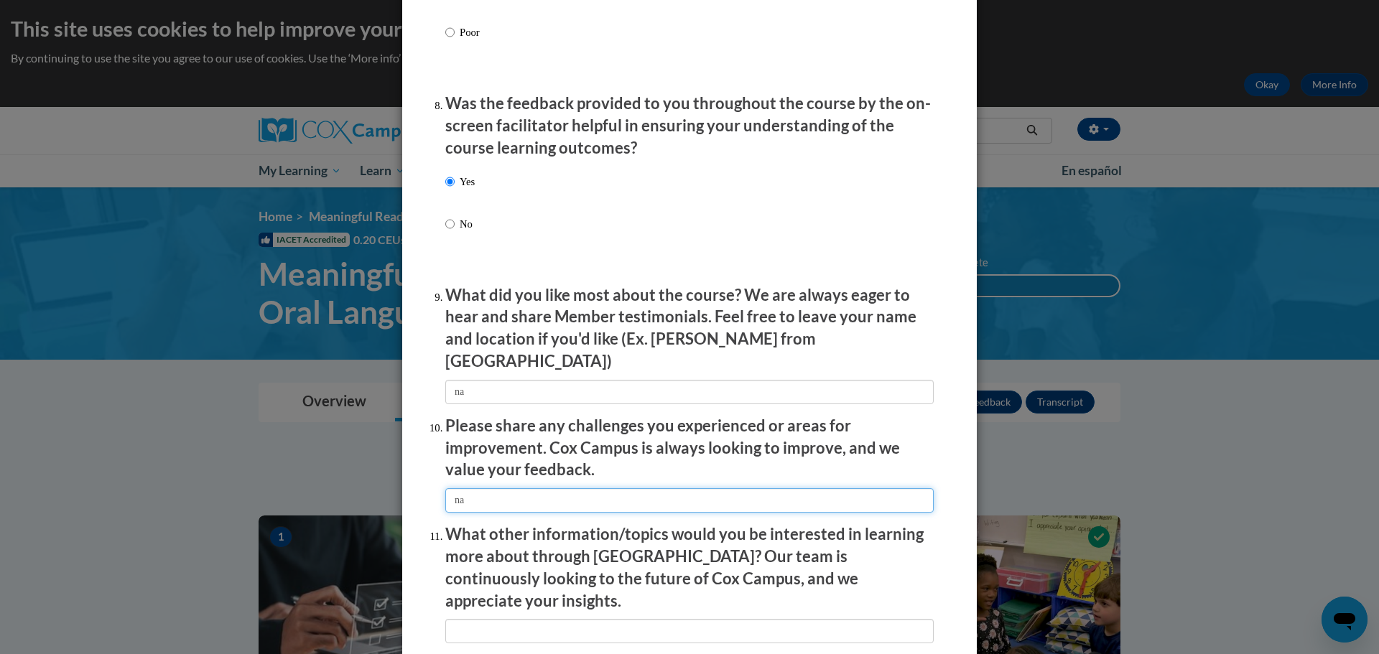
type input "na"
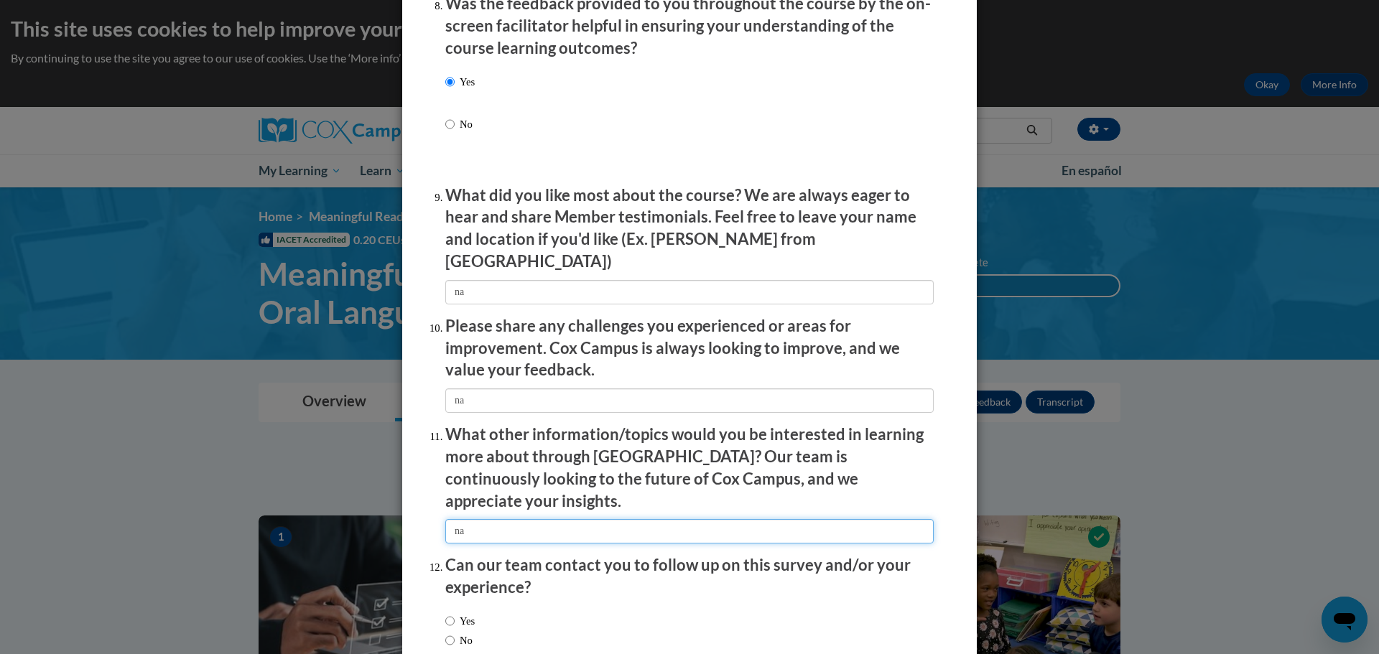
scroll to position [2330, 0]
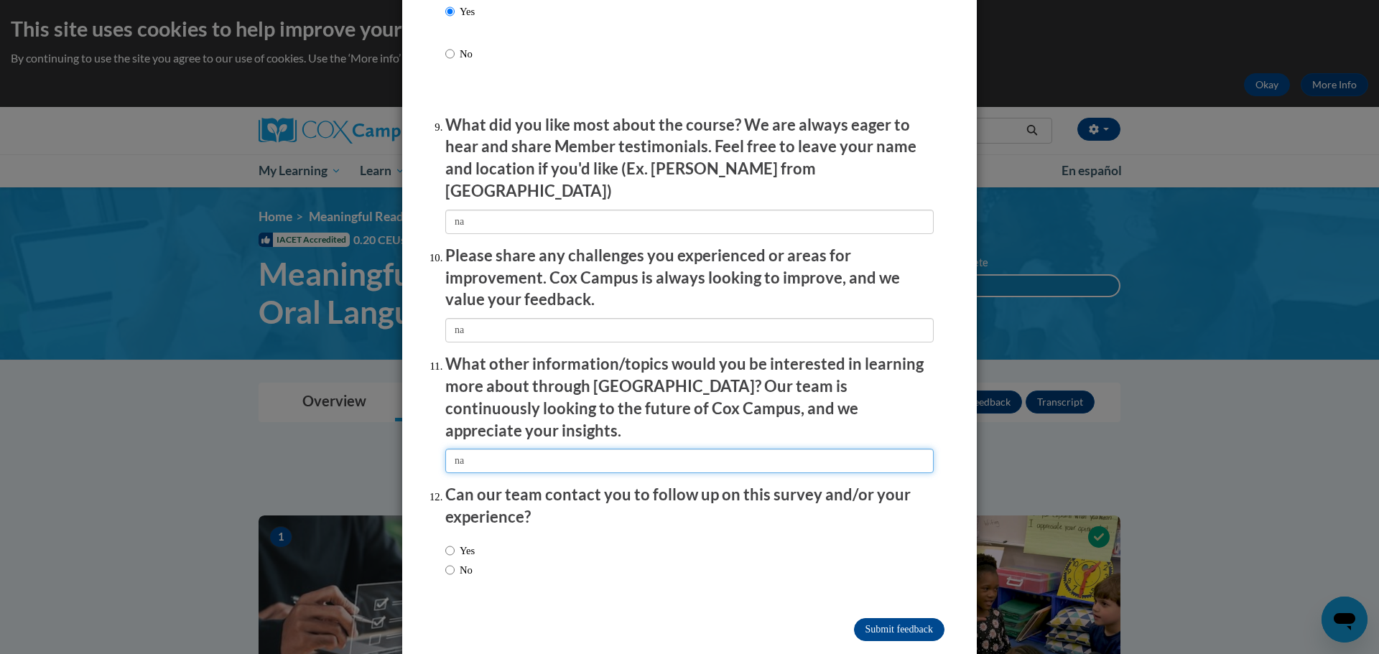
type input "na"
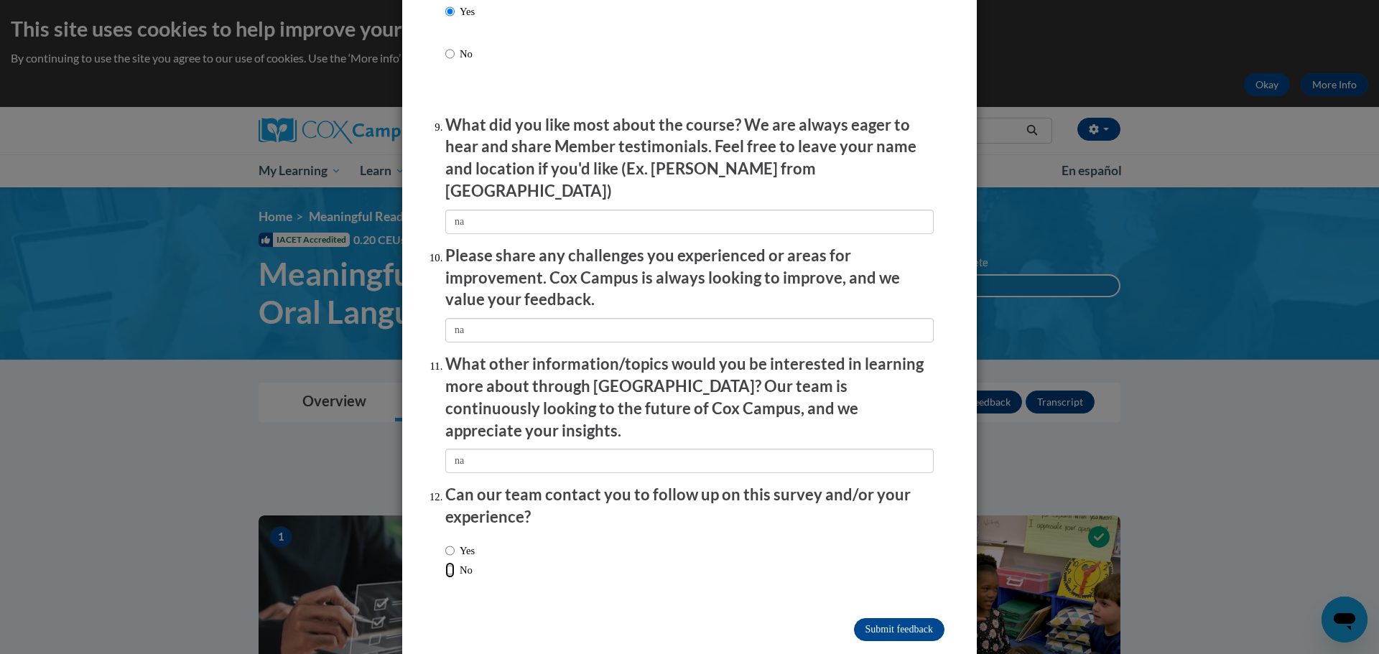
click at [445, 563] on input "No" at bounding box center [449, 571] width 9 height 16
radio input "true"
click at [866, 619] on input "Submit feedback" at bounding box center [899, 630] width 91 height 23
